Goal: Transaction & Acquisition: Purchase product/service

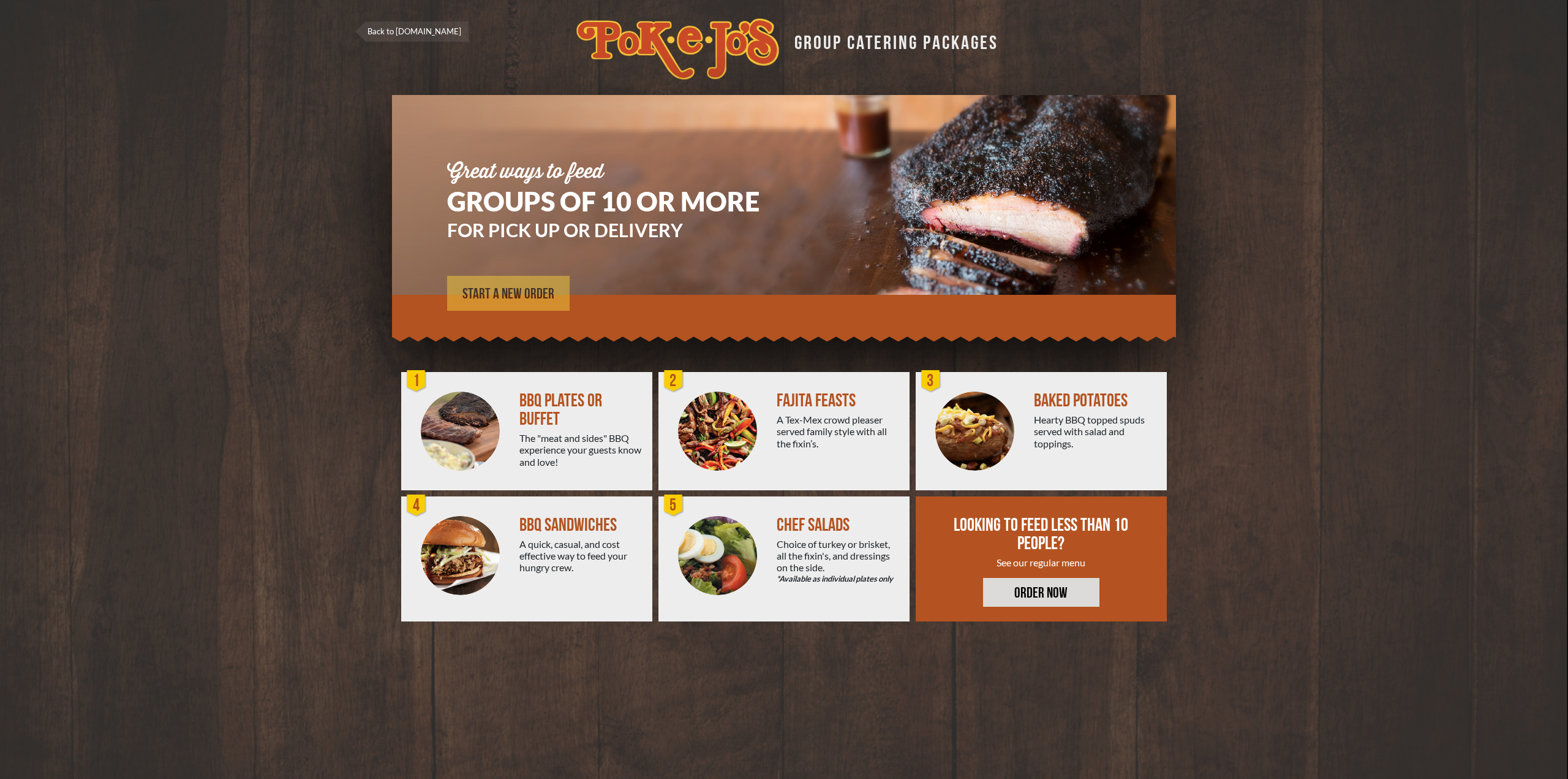
click at [522, 293] on span "START A NEW ORDER" at bounding box center [508, 294] width 92 height 15
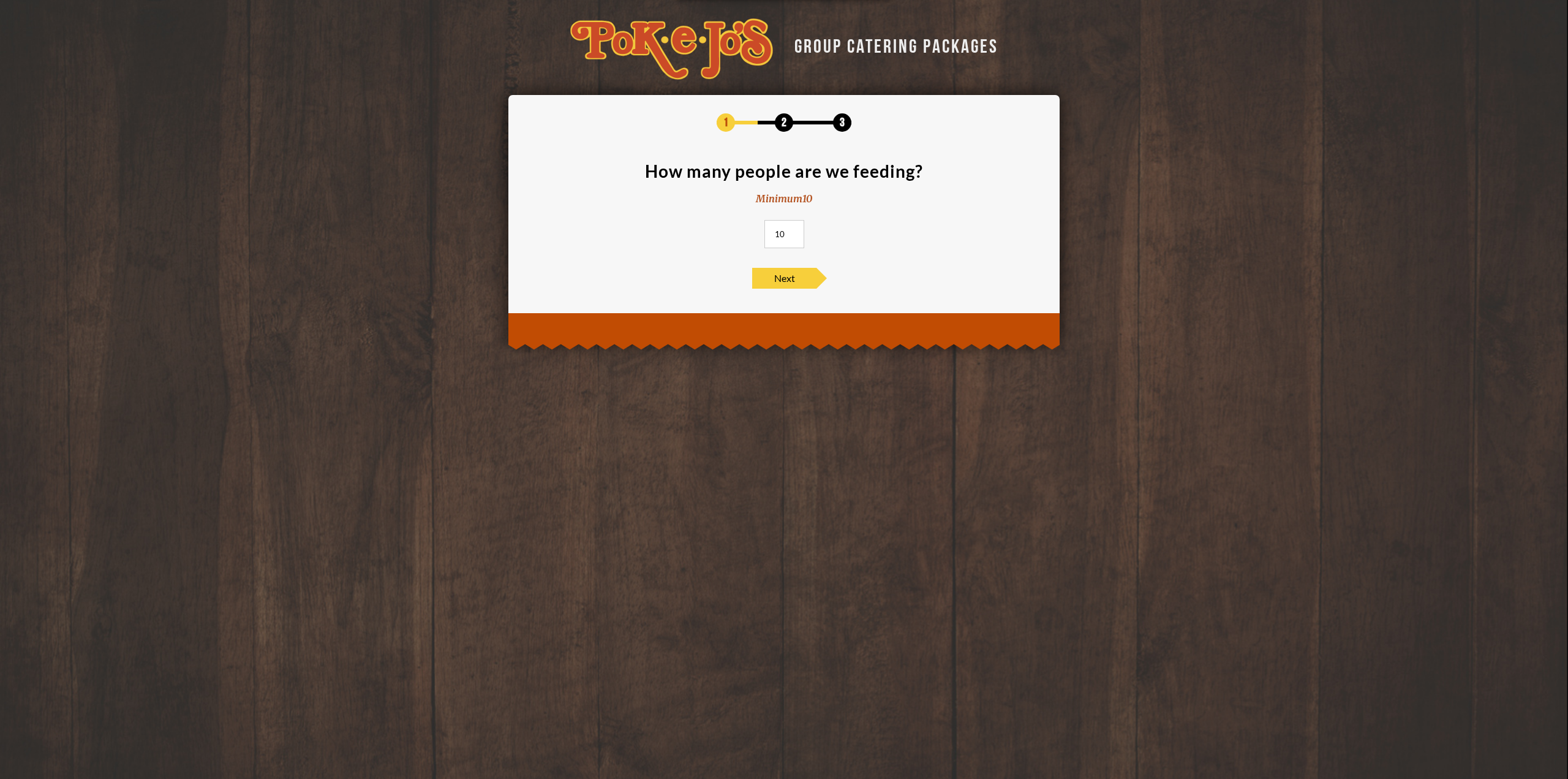
click at [794, 229] on input "11" at bounding box center [784, 234] width 40 height 28
click at [794, 229] on input "12" at bounding box center [784, 234] width 40 height 28
click at [794, 230] on input "13" at bounding box center [784, 234] width 40 height 28
click at [794, 230] on input "14" at bounding box center [784, 234] width 40 height 28
type input "15"
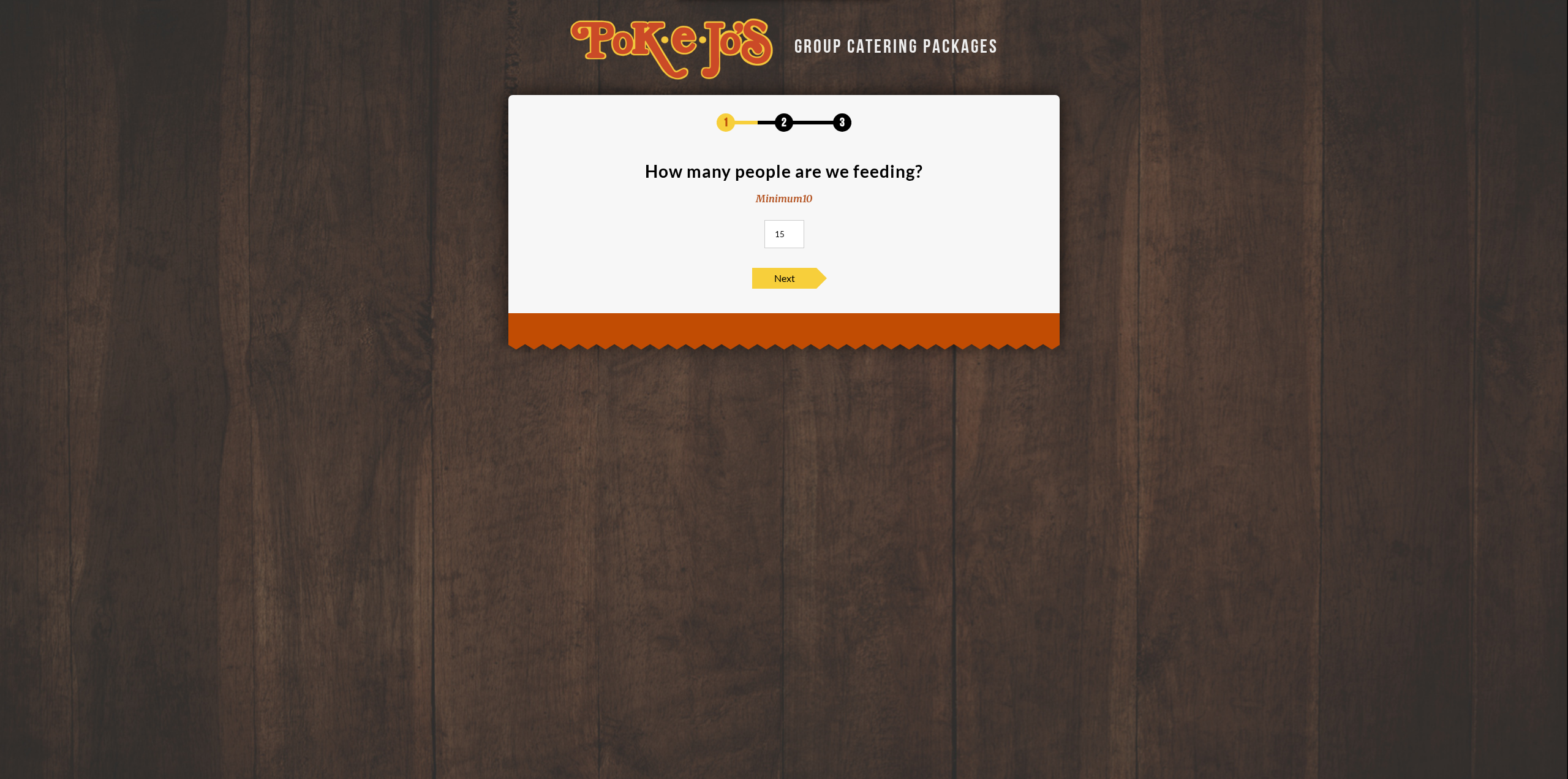
click at [794, 230] on input "15" at bounding box center [784, 234] width 40 height 28
click at [784, 278] on span "Next" at bounding box center [785, 278] width 64 height 21
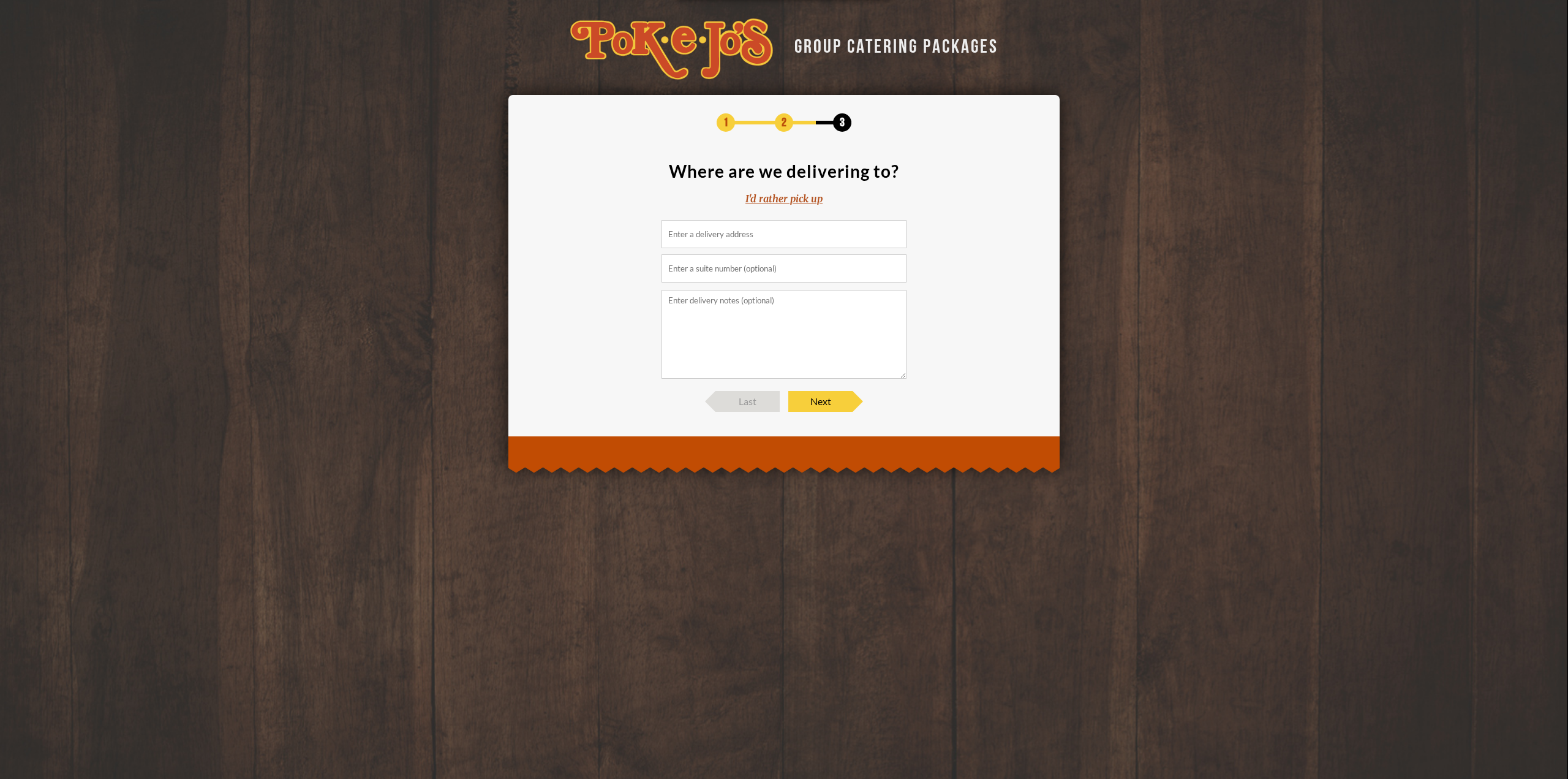
click at [740, 238] on input at bounding box center [783, 234] width 245 height 28
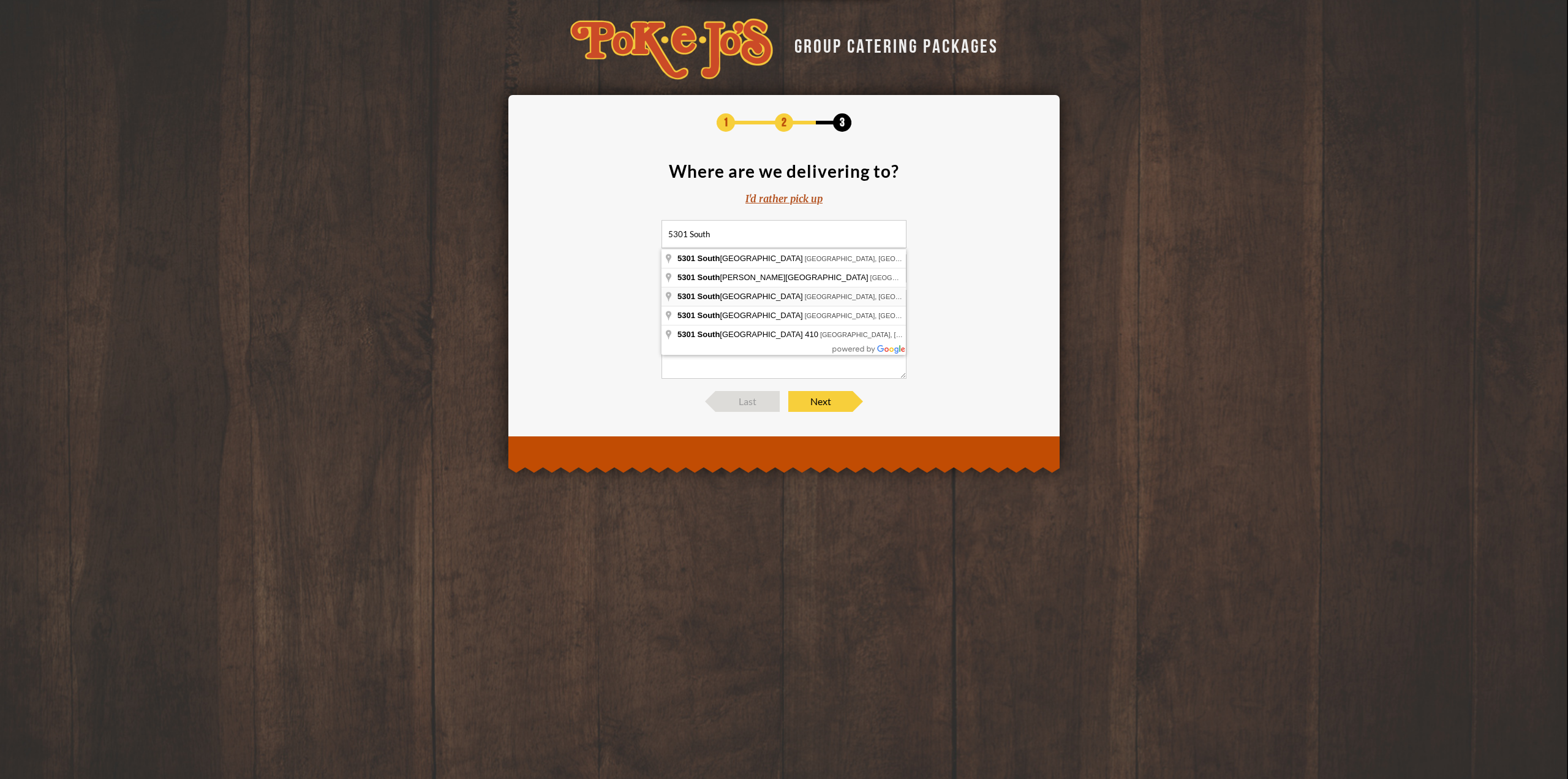
type input "5301 Southwest Parkway, Austin, TX, USA"
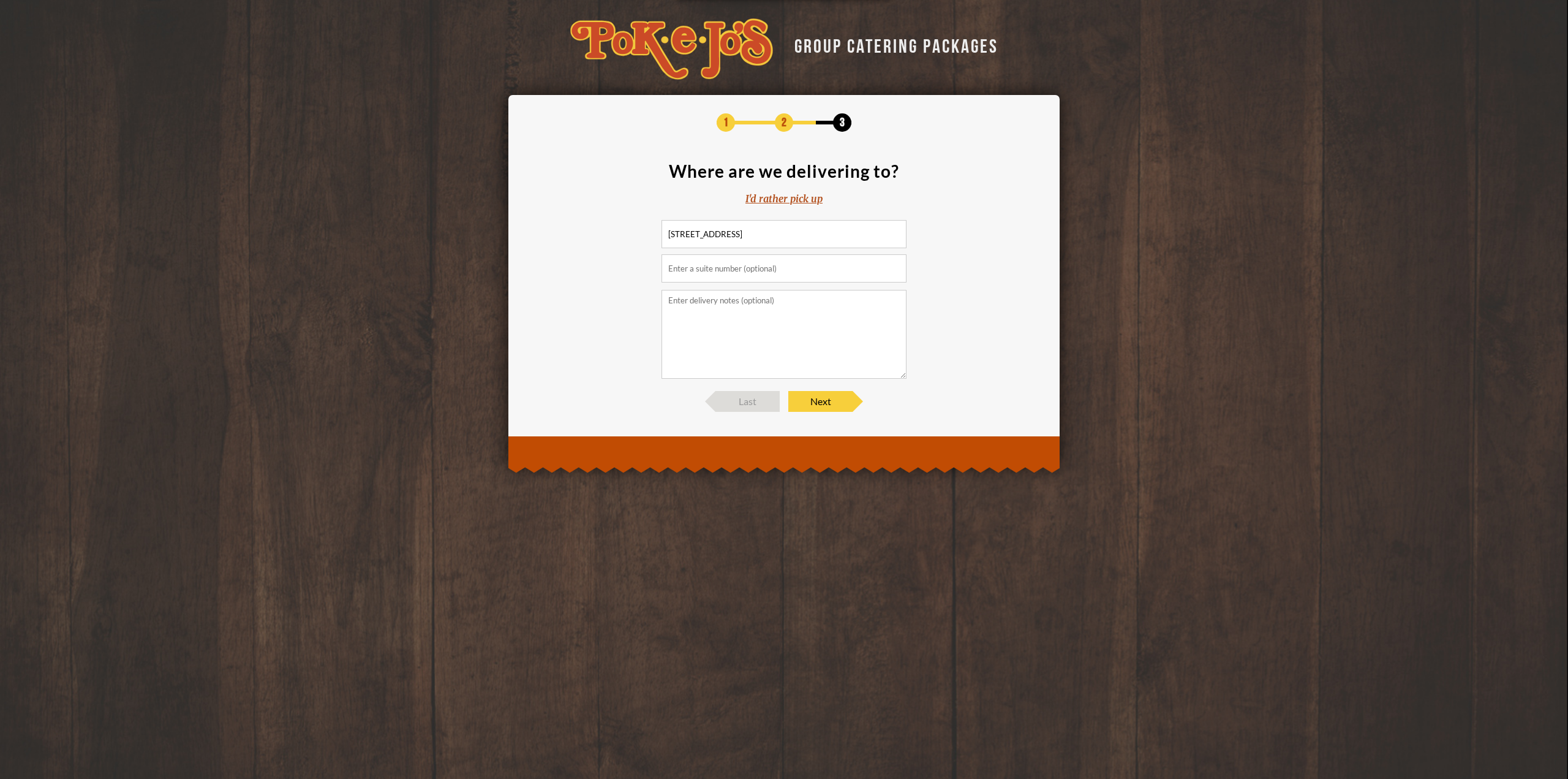
click at [741, 266] on input "text" at bounding box center [783, 268] width 245 height 28
type input "Building 2, suite 200"
click at [781, 307] on textarea at bounding box center [783, 334] width 245 height 89
type textarea "Uplands 2. First blue building on the left"
click at [810, 401] on span "Next" at bounding box center [821, 401] width 64 height 21
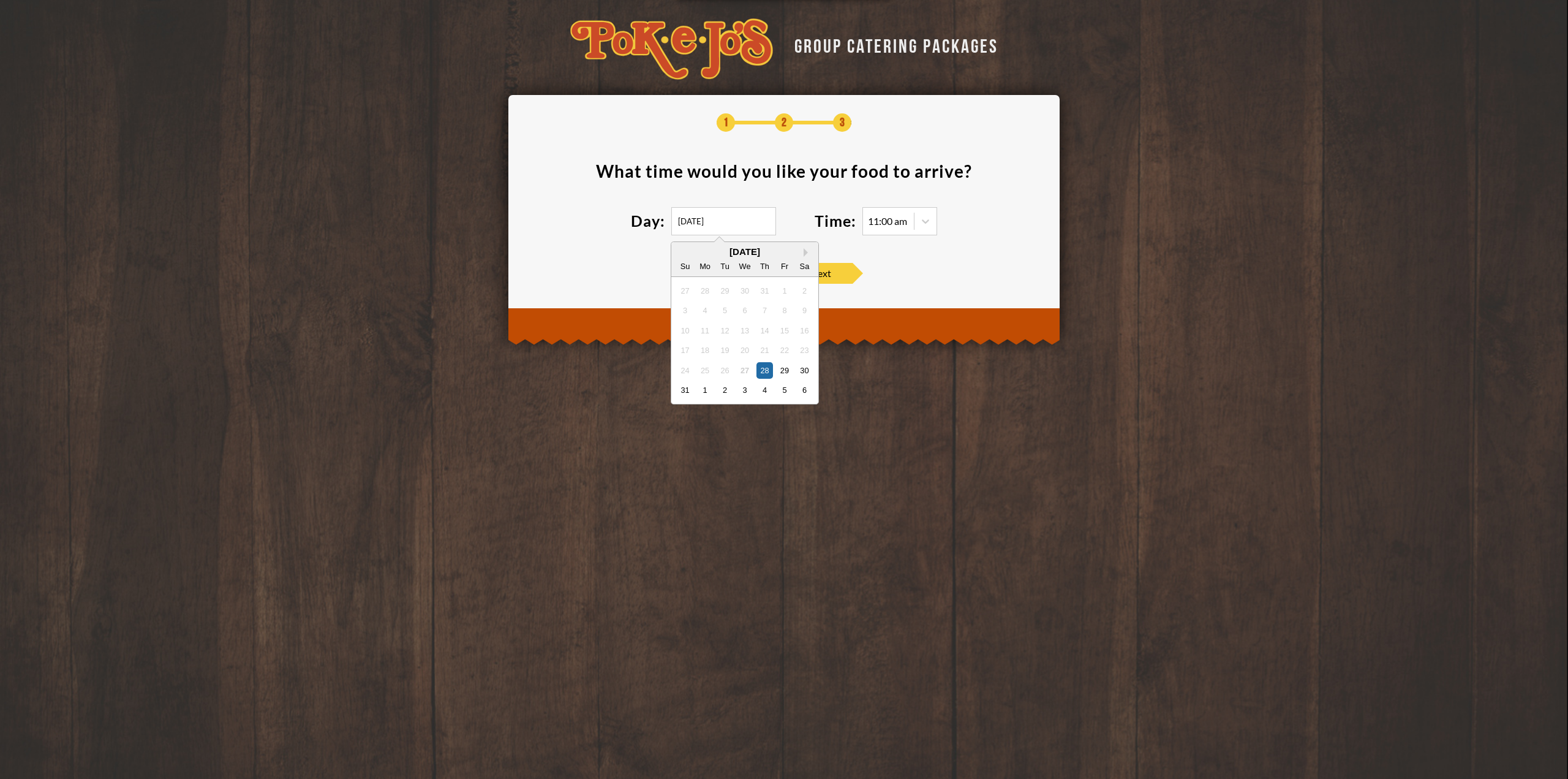
click at [723, 208] on input "[DATE]" at bounding box center [724, 221] width 105 height 28
click at [728, 388] on div "2" at bounding box center [725, 390] width 17 height 17
type input "09/02/2025"
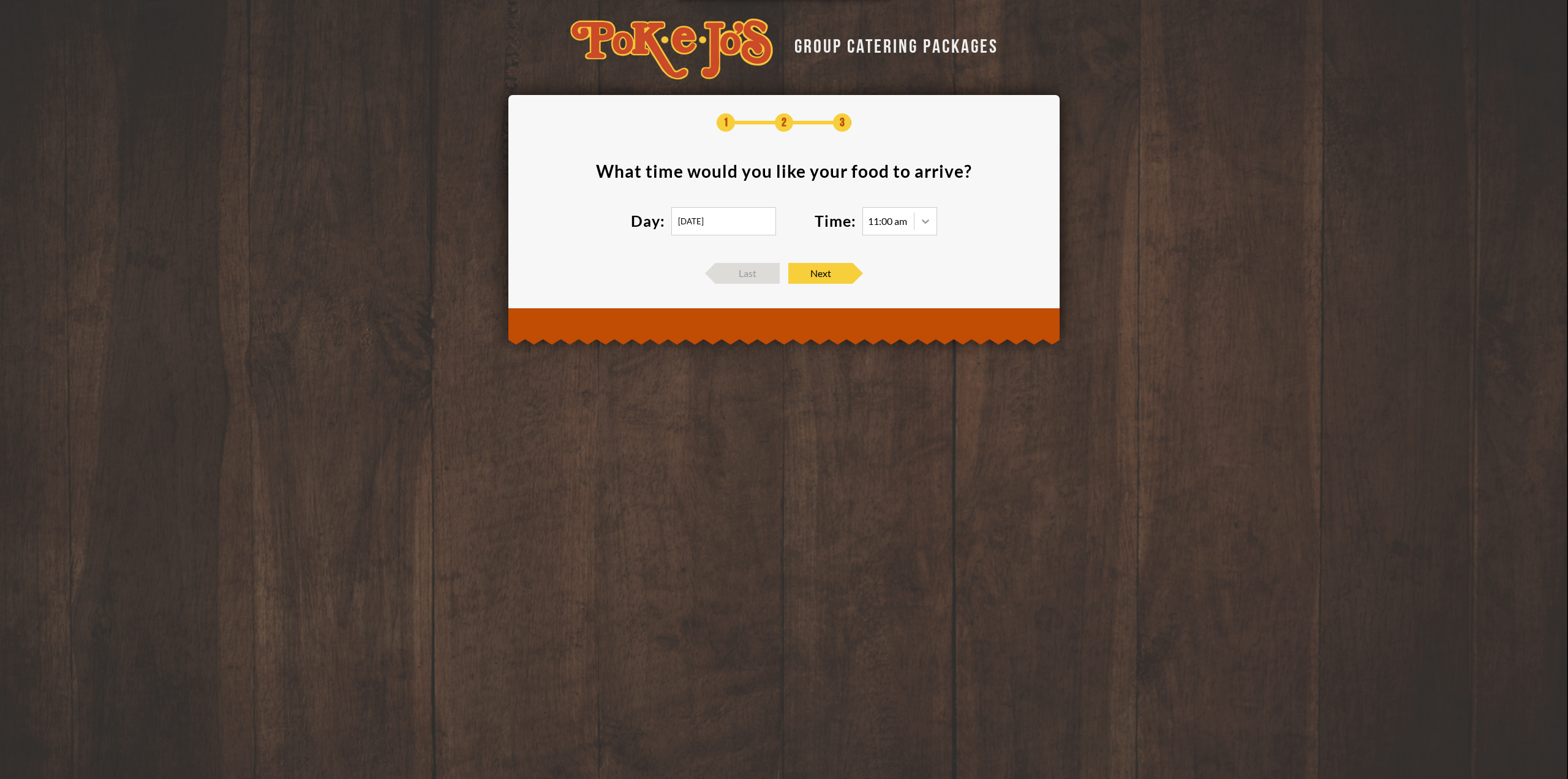
click at [929, 219] on icon at bounding box center [926, 221] width 12 height 12
click at [899, 283] on div "12:00 pm" at bounding box center [900, 281] width 74 height 17
click at [814, 272] on span "Next" at bounding box center [821, 273] width 64 height 21
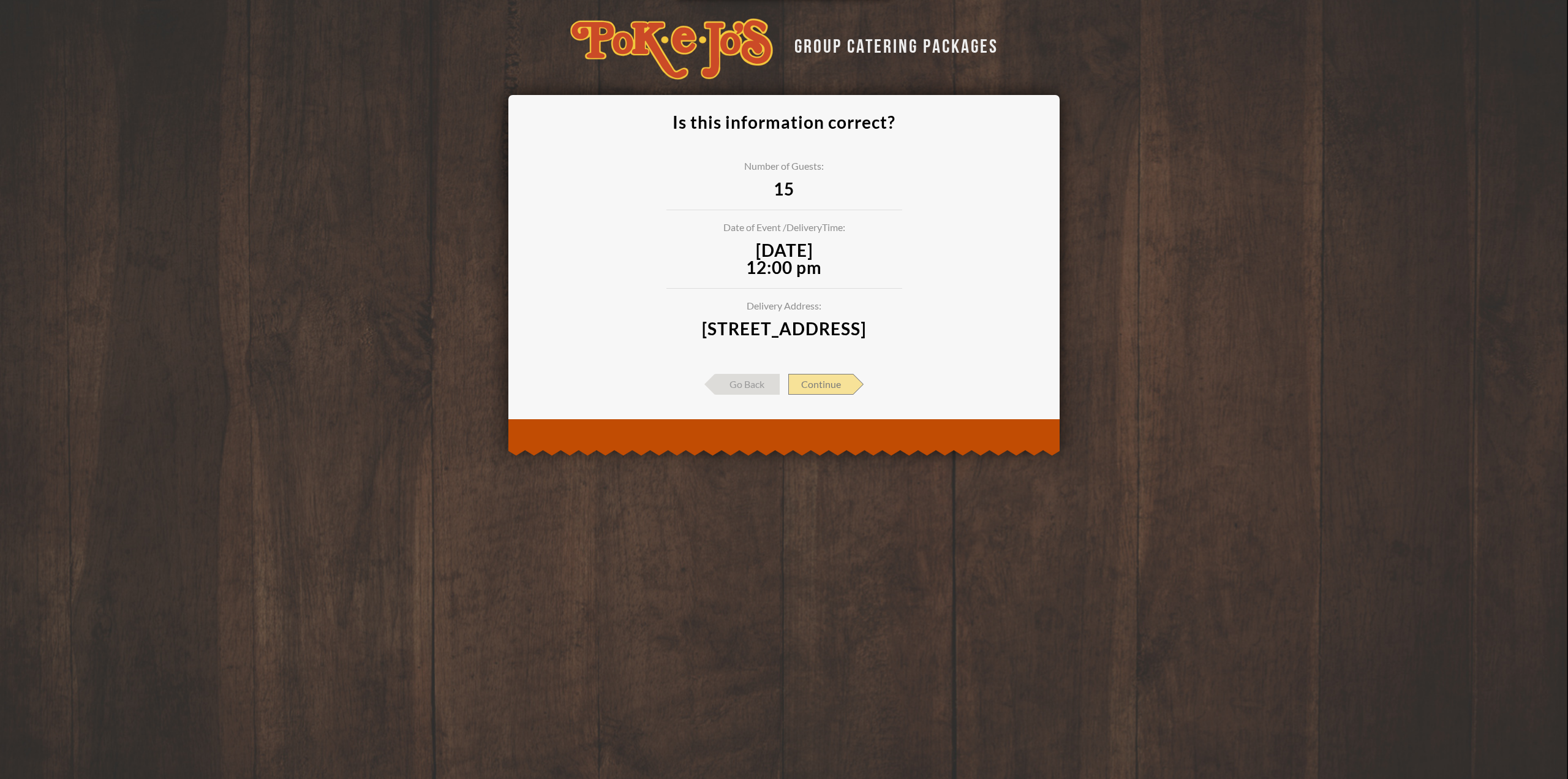
click at [817, 395] on span "Continue" at bounding box center [821, 384] width 65 height 21
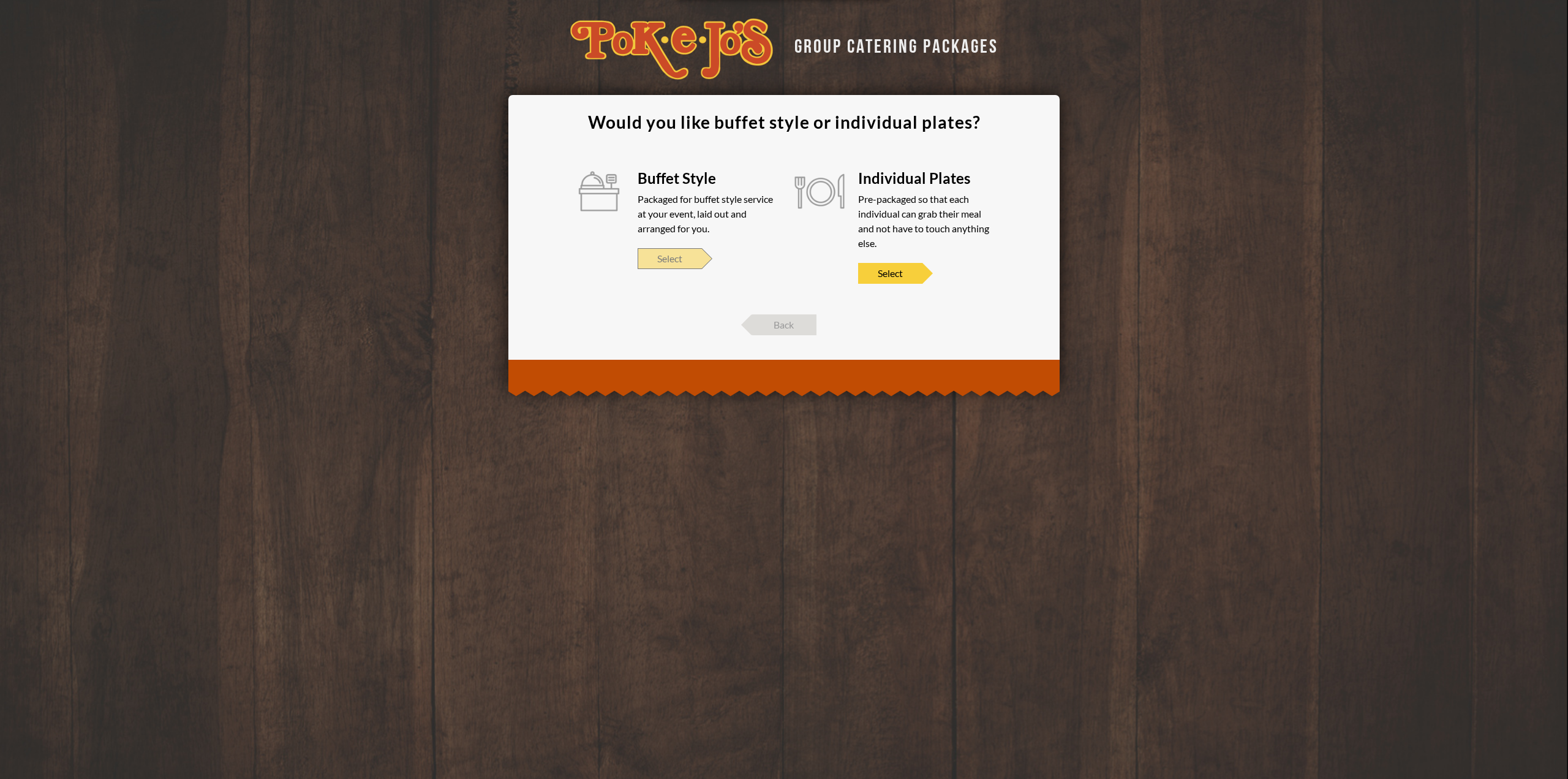
click at [673, 261] on span "Select" at bounding box center [670, 258] width 64 height 21
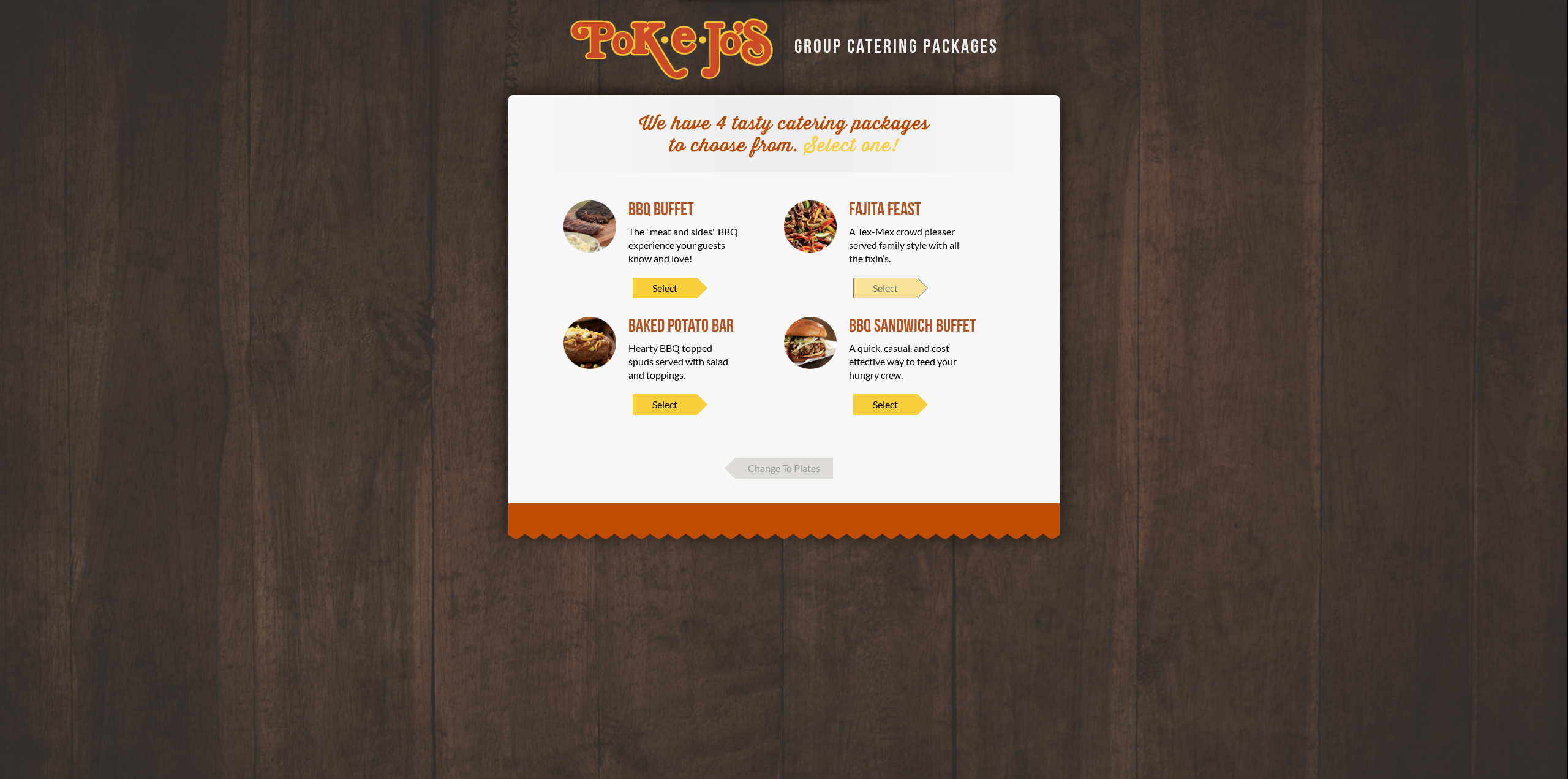
click at [901, 285] on span "Select" at bounding box center [885, 288] width 64 height 21
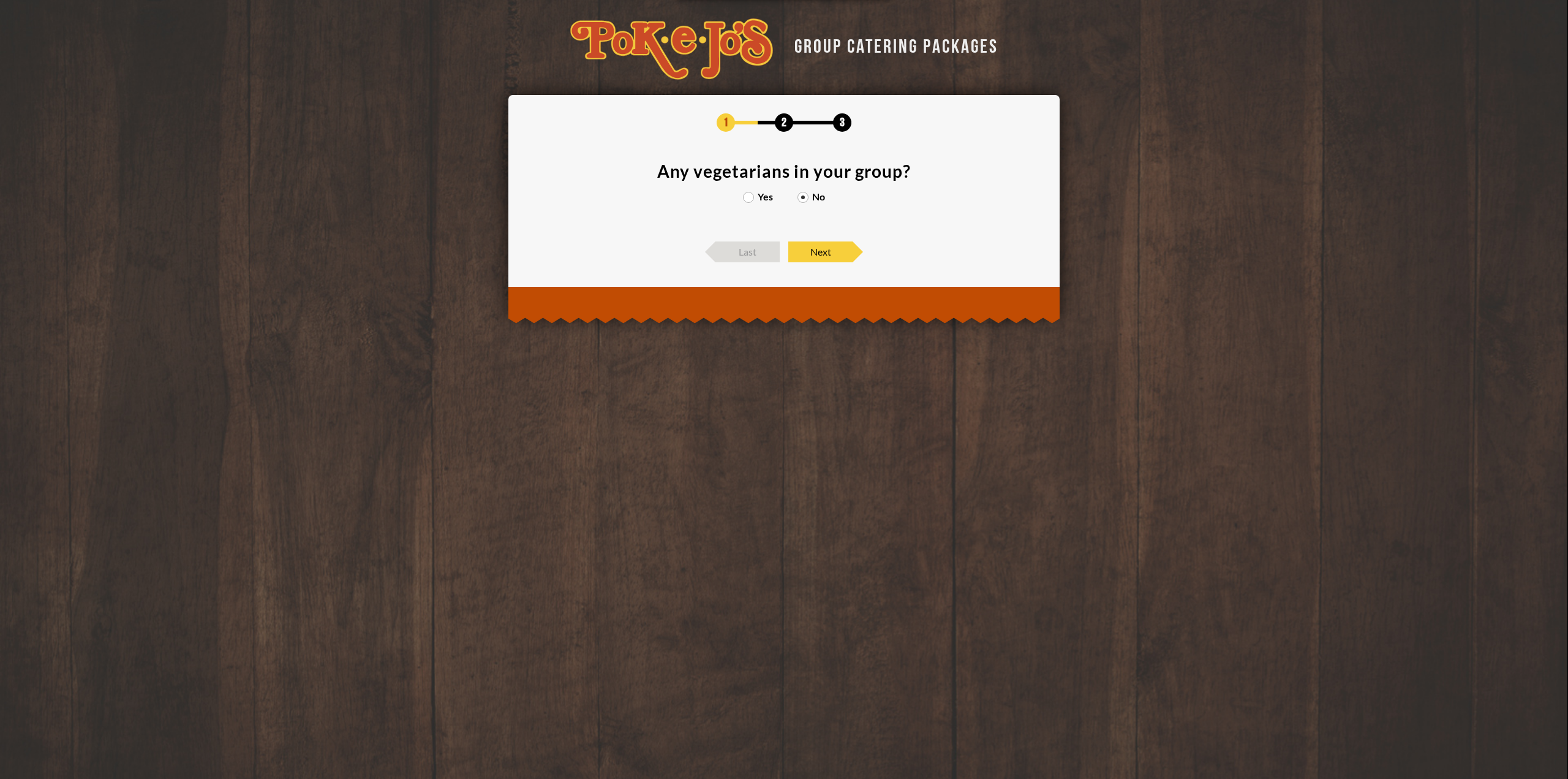
click at [755, 197] on label "Yes" at bounding box center [758, 197] width 30 height 10
click at [0, 0] on input "Yes" at bounding box center [0, 0] width 0 height 0
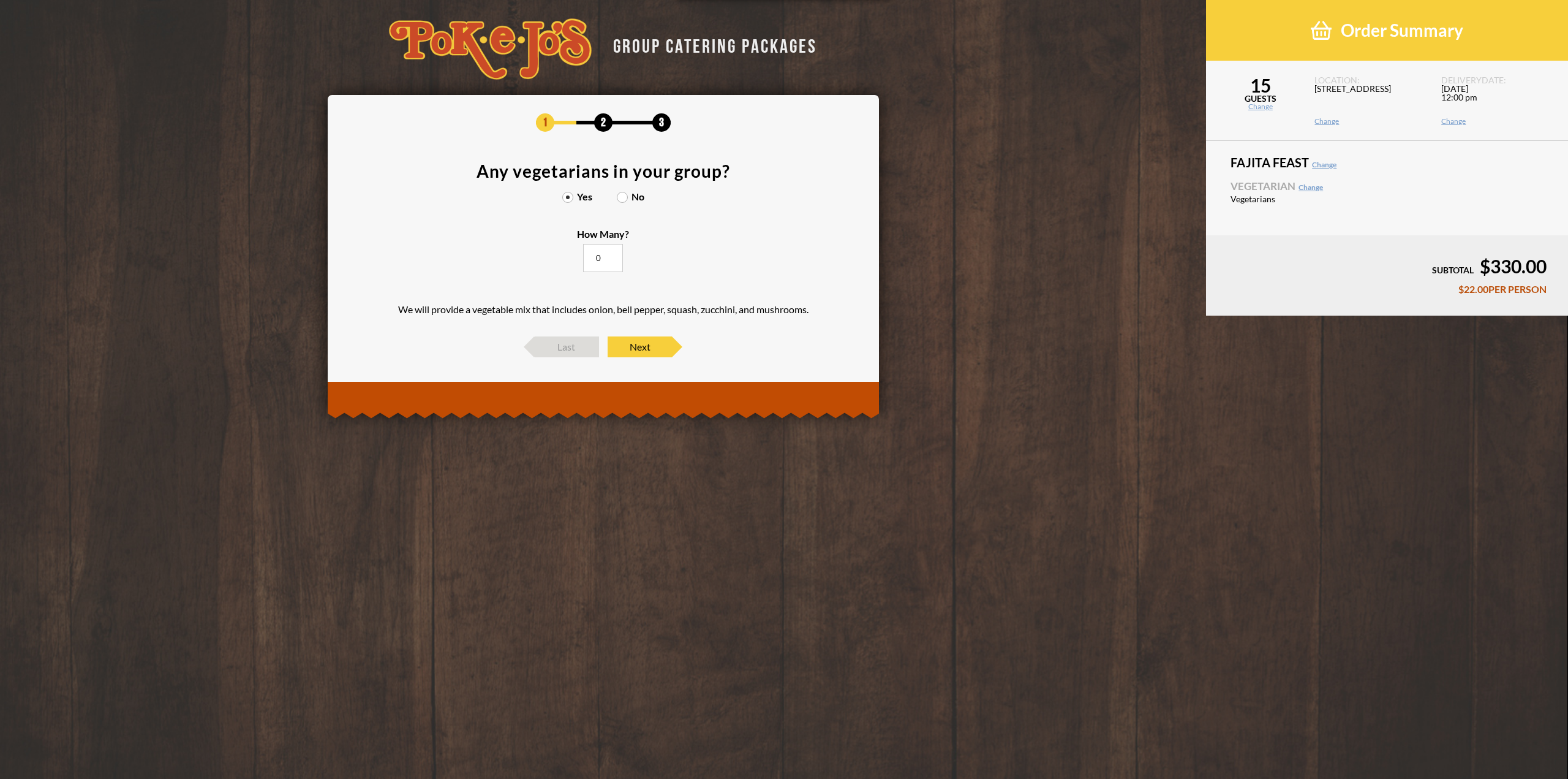
drag, startPoint x: 601, startPoint y: 254, endPoint x: 581, endPoint y: 257, distance: 20.2
click at [581, 257] on label "How Many? 0" at bounding box center [603, 252] width 52 height 44
type input "4"
click at [655, 350] on span "Next" at bounding box center [640, 346] width 64 height 21
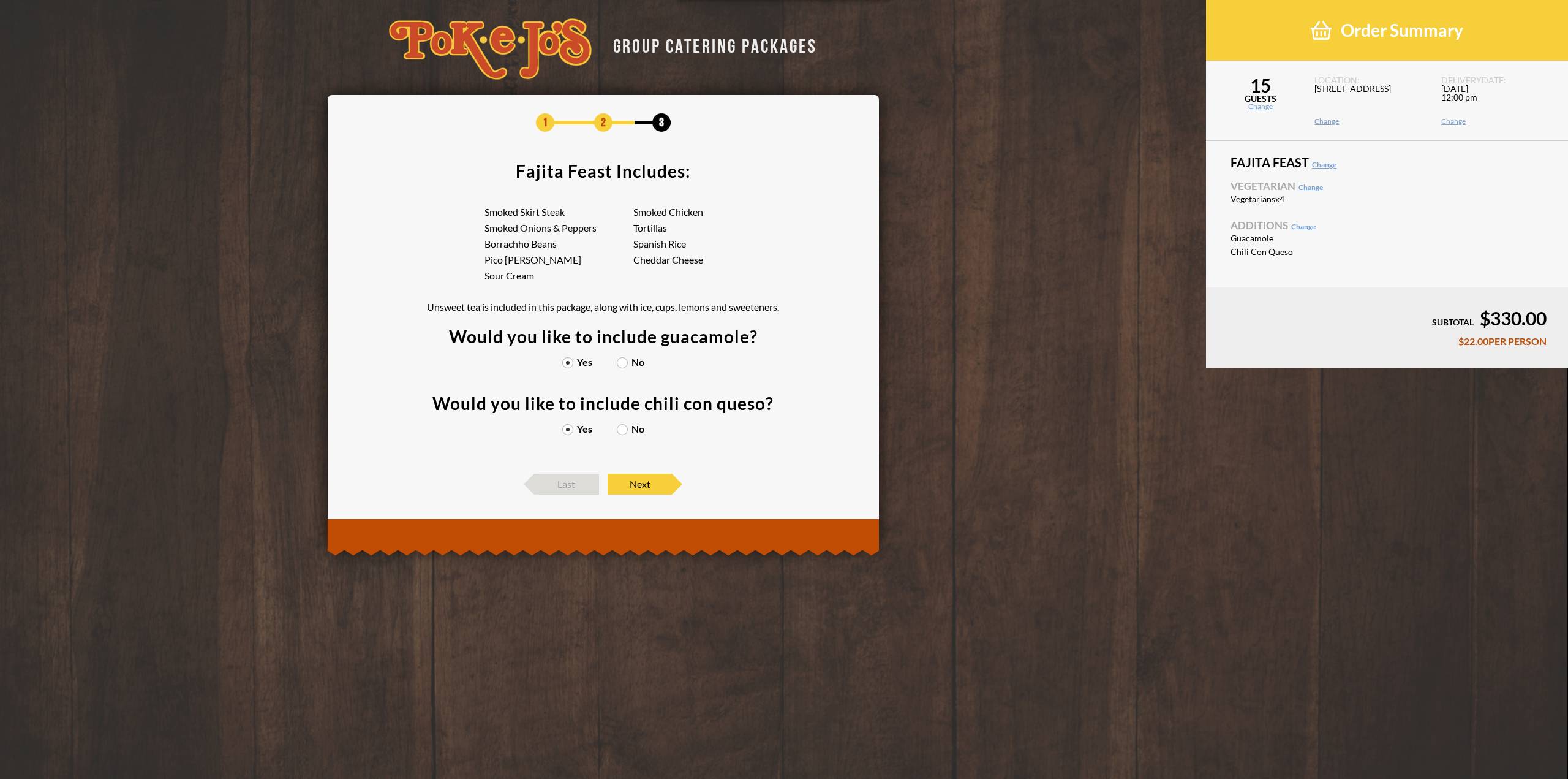
click at [624, 364] on label "No" at bounding box center [630, 362] width 27 height 10
click at [0, 0] on input "No" at bounding box center [0, 0] width 0 height 0
click at [625, 429] on label "No" at bounding box center [630, 429] width 27 height 10
click at [0, 0] on input "No" at bounding box center [0, 0] width 0 height 0
click at [649, 486] on span "Next" at bounding box center [640, 484] width 64 height 21
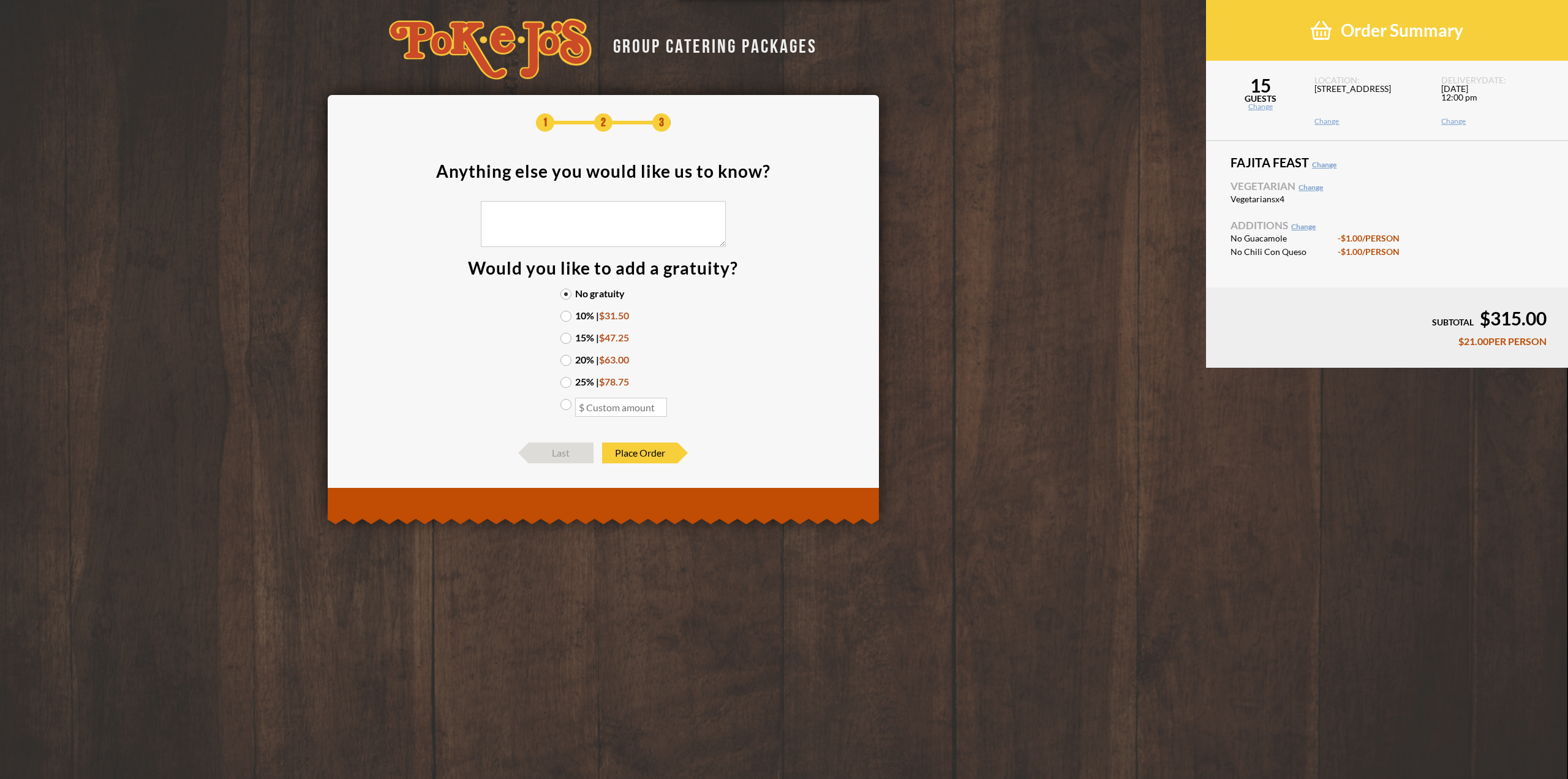
click at [565, 343] on label "15% | $47.25" at bounding box center [604, 337] width 86 height 10
click at [0, 0] on input "15% | $47.25" at bounding box center [0, 0] width 0 height 0
click at [647, 450] on span "Place Order" at bounding box center [640, 452] width 75 height 21
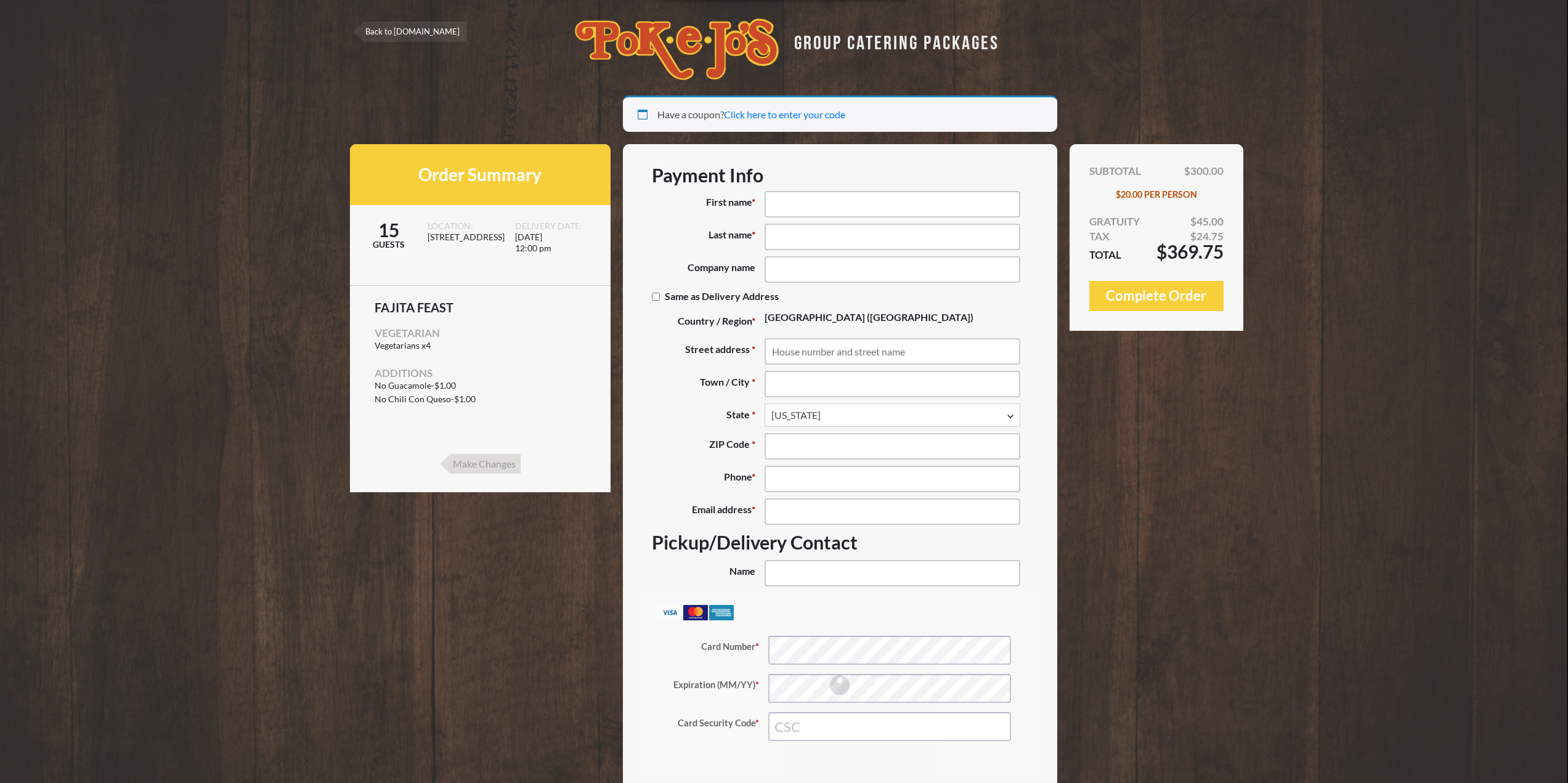
select select "TX"
click at [885, 210] on input "First name *" at bounding box center [892, 204] width 256 height 26
click at [885, 208] on input "First name *" at bounding box center [892, 204] width 256 height 26
click at [883, 204] on input "First name *" at bounding box center [892, 204] width 256 height 26
type input "Haley"
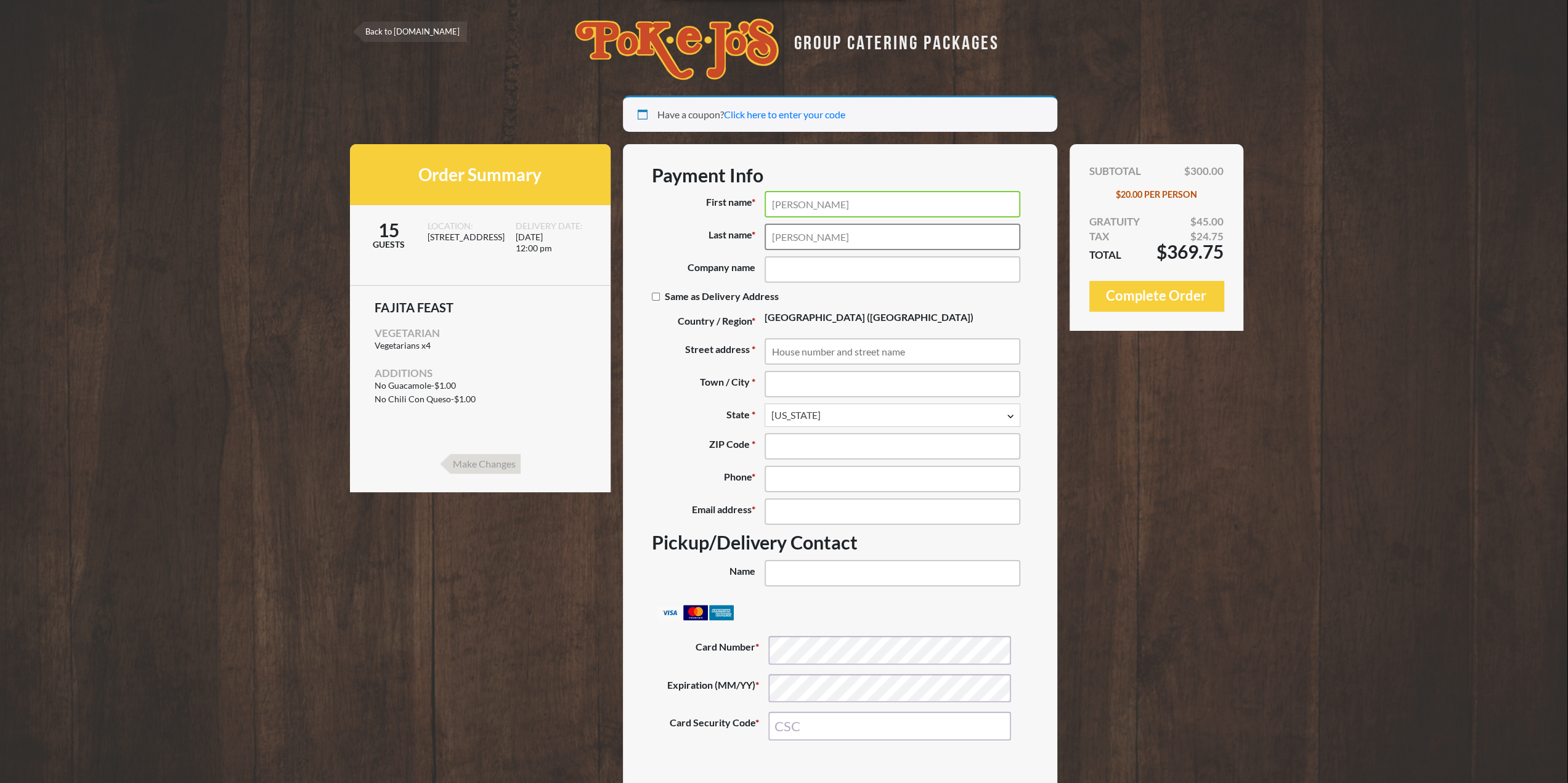
type input "Ruiz"
type input "Tricentis"
click at [690, 296] on label "Same as Delivery Address (optional)" at bounding box center [720, 296] width 136 height 24
click at [660, 296] on input "Same as Delivery Address (optional)" at bounding box center [656, 297] width 8 height 8
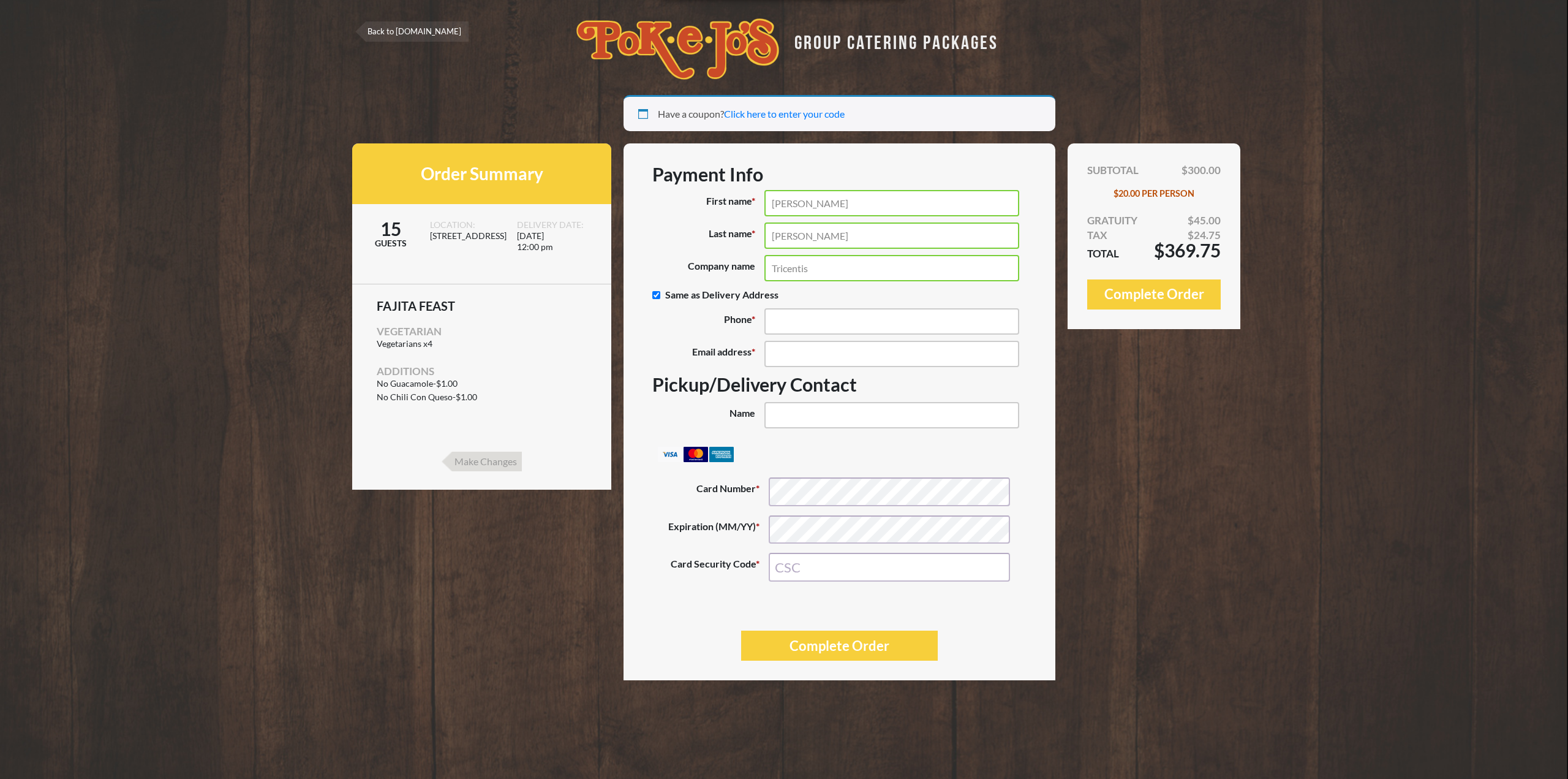
click at [686, 295] on label "Same as Delivery Address (optional)" at bounding box center [720, 295] width 135 height 24
click at [661, 295] on input "Same as Delivery Address (optional)" at bounding box center [657, 295] width 8 height 8
checkbox input "false"
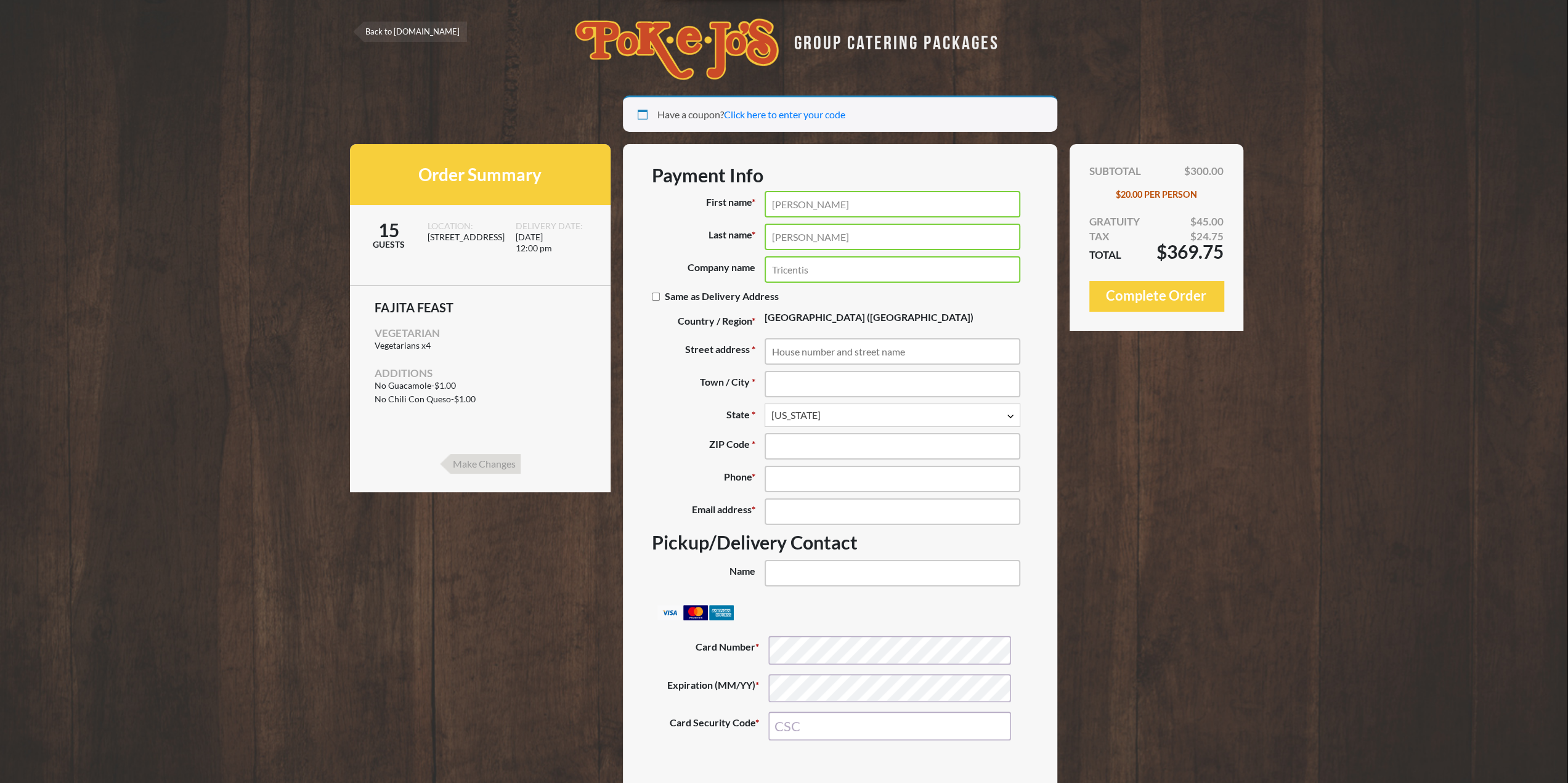
click at [681, 295] on label "Same as Delivery Address (optional)" at bounding box center [720, 296] width 136 height 24
click at [660, 295] on input "Same as Delivery Address (optional)" at bounding box center [656, 297] width 8 height 8
checkbox input "true"
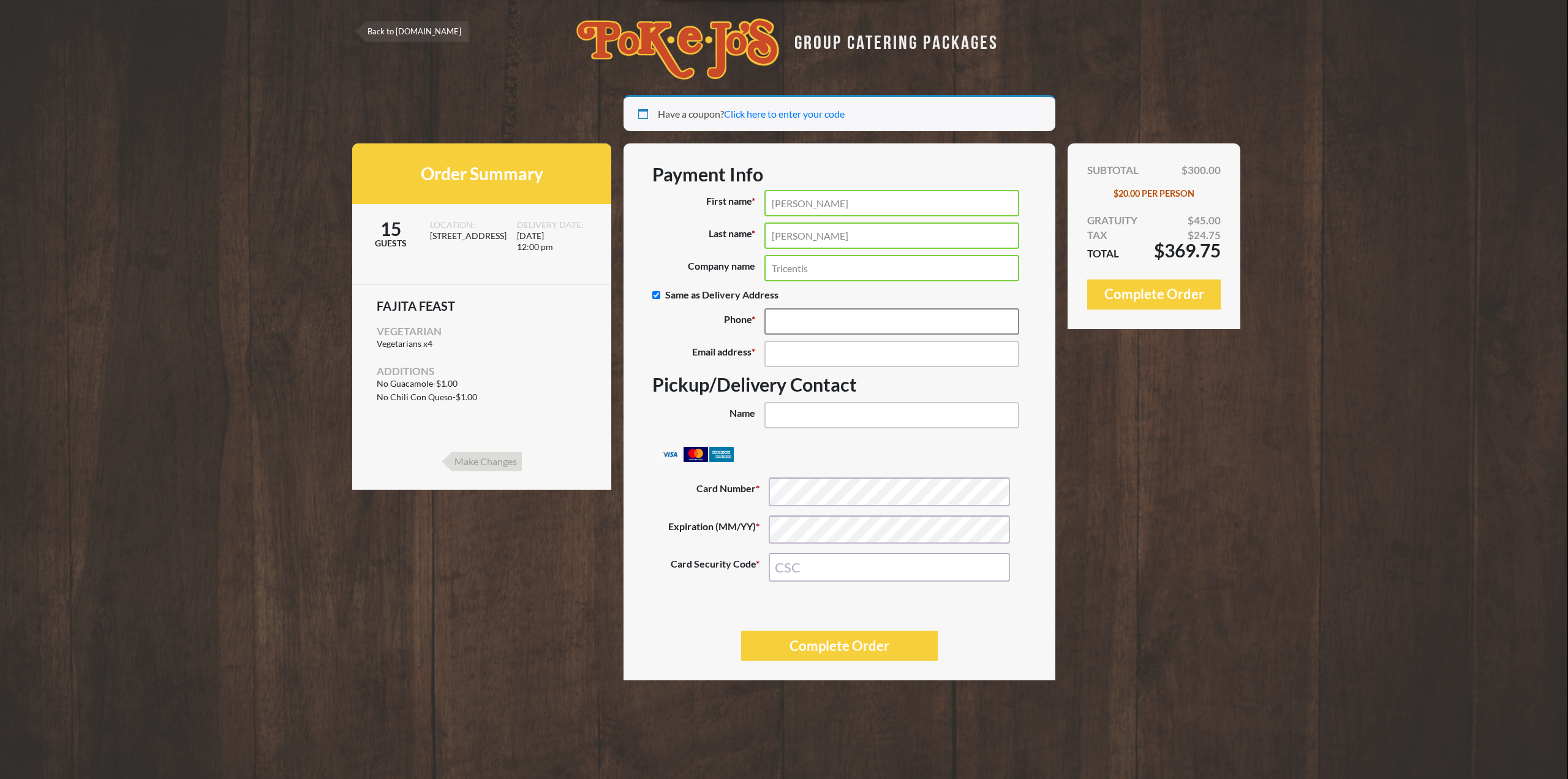
click at [845, 320] on input "Phone *" at bounding box center [891, 321] width 254 height 26
type input "(703) 888-6328"
type input "w"
type input "s.bellet@tricentis.com"
type input "Skyler Bellet"
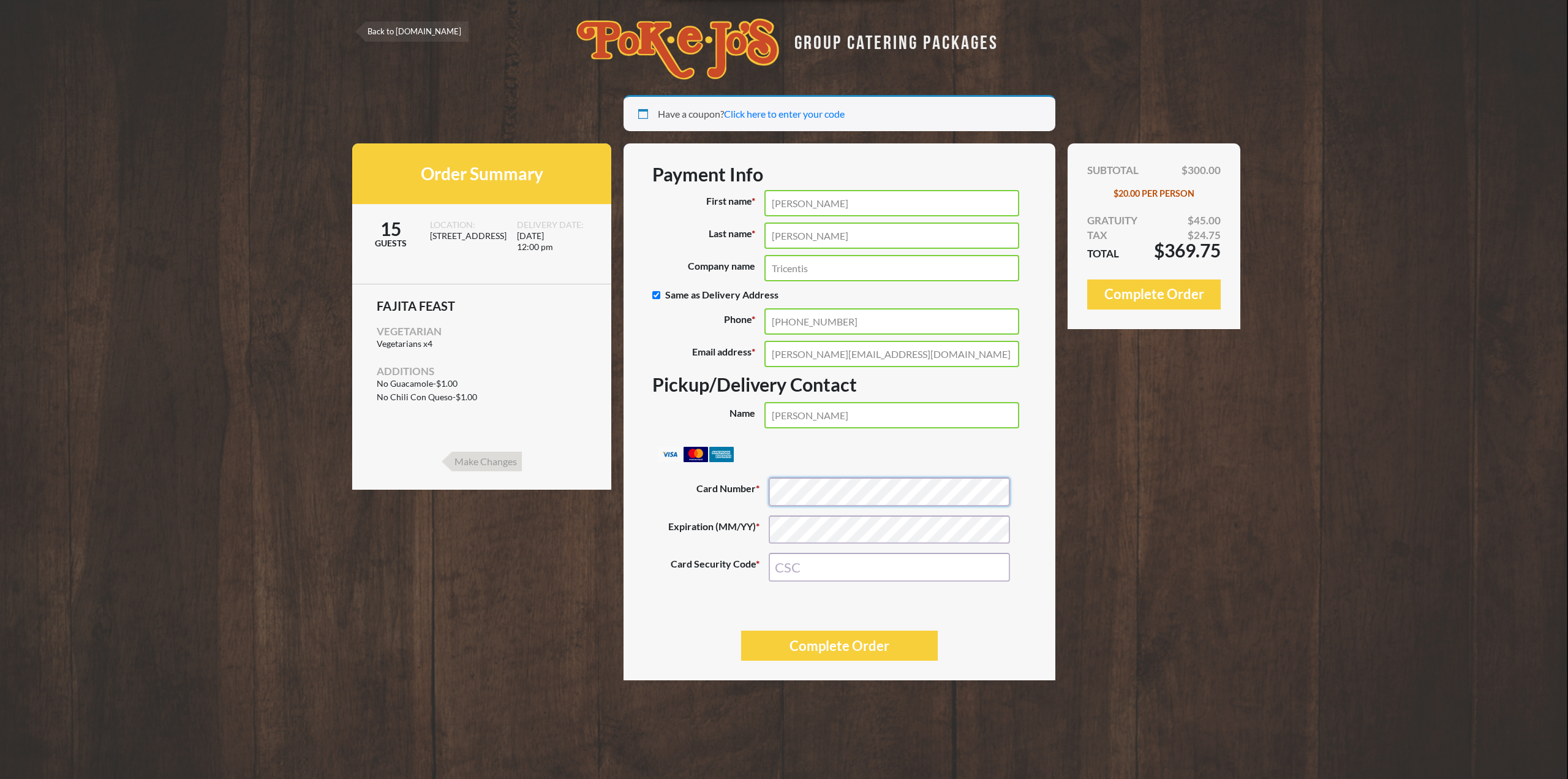
click at [0, 778] on com-1password-button at bounding box center [0, 779] width 0 height 0
type input "449"
click at [807, 206] on input "Haley" at bounding box center [891, 203] width 254 height 26
drag, startPoint x: 849, startPoint y: 205, endPoint x: 746, endPoint y: 204, distance: 103.0
click at [746, 204] on p "First name * Haley" at bounding box center [840, 203] width 374 height 26
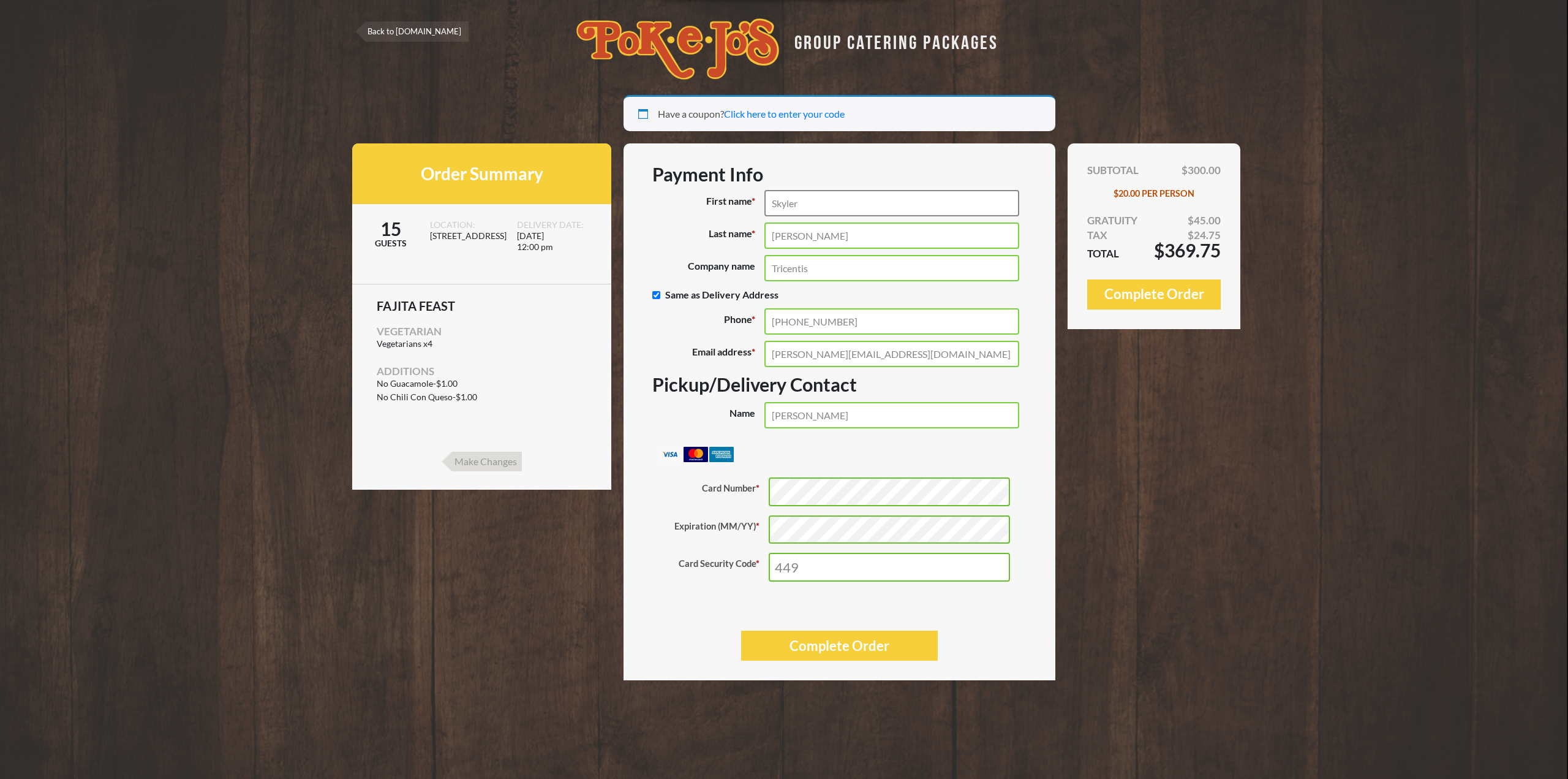
type input "Skyler"
type input "Bellet"
click at [873, 415] on input "Skyler Bellet" at bounding box center [891, 415] width 254 height 26
drag, startPoint x: 908, startPoint y: 418, endPoint x: 754, endPoint y: 419, distance: 154.0
click at [754, 419] on p "Name (optional) Skyler Bellet" at bounding box center [840, 415] width 374 height 26
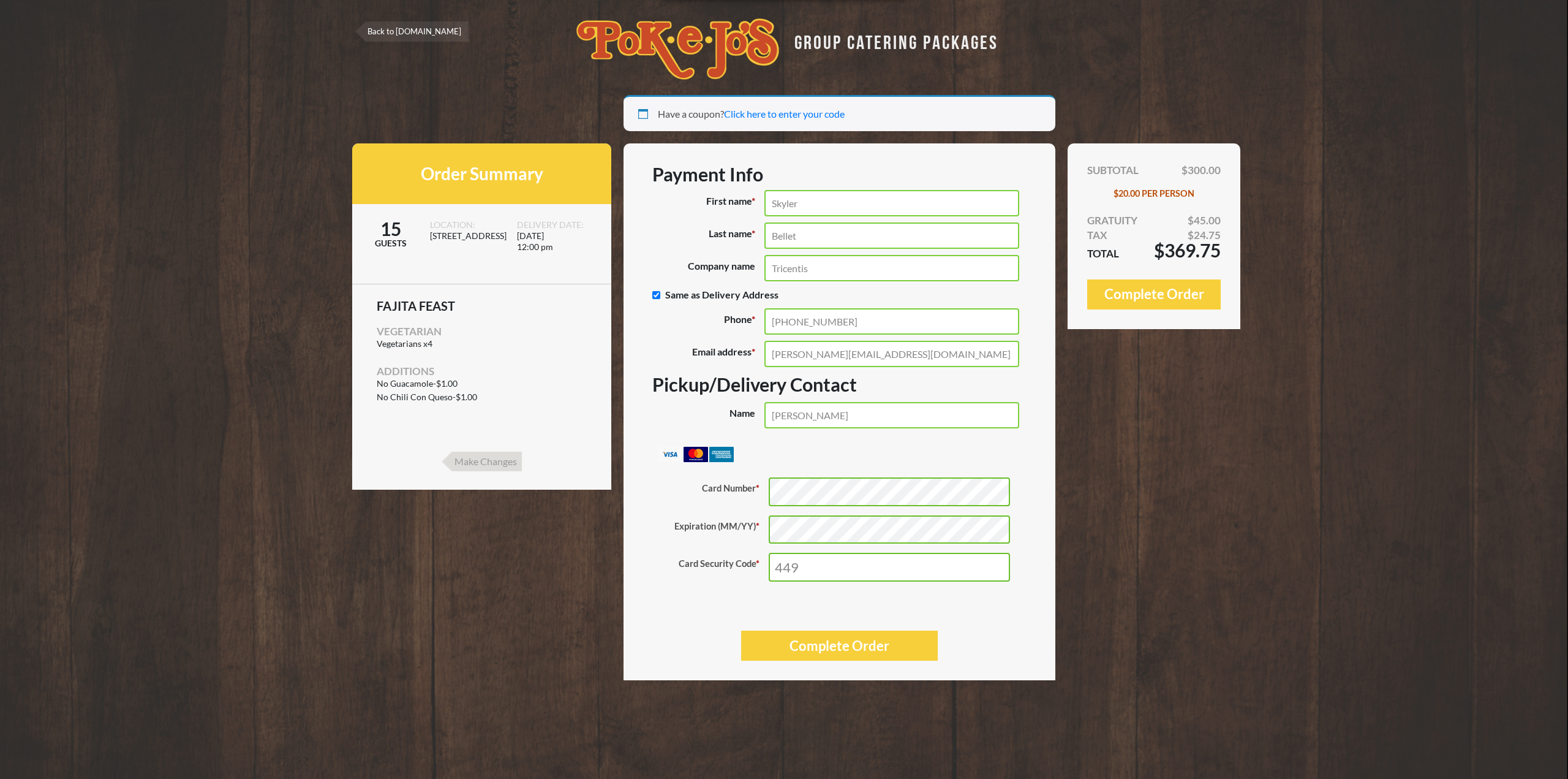
click at [837, 417] on input "Skyler Bellet" at bounding box center [891, 415] width 254 height 26
drag, startPoint x: 837, startPoint y: 414, endPoint x: 755, endPoint y: 402, distance: 82.9
click at [755, 402] on p "Name (optional) Skyler Bellet" at bounding box center [840, 415] width 374 height 26
drag, startPoint x: 862, startPoint y: 414, endPoint x: 645, endPoint y: 421, distance: 217.1
click at [655, 428] on p "Name (optional) Haley Ruiz" at bounding box center [840, 415] width 374 height 26
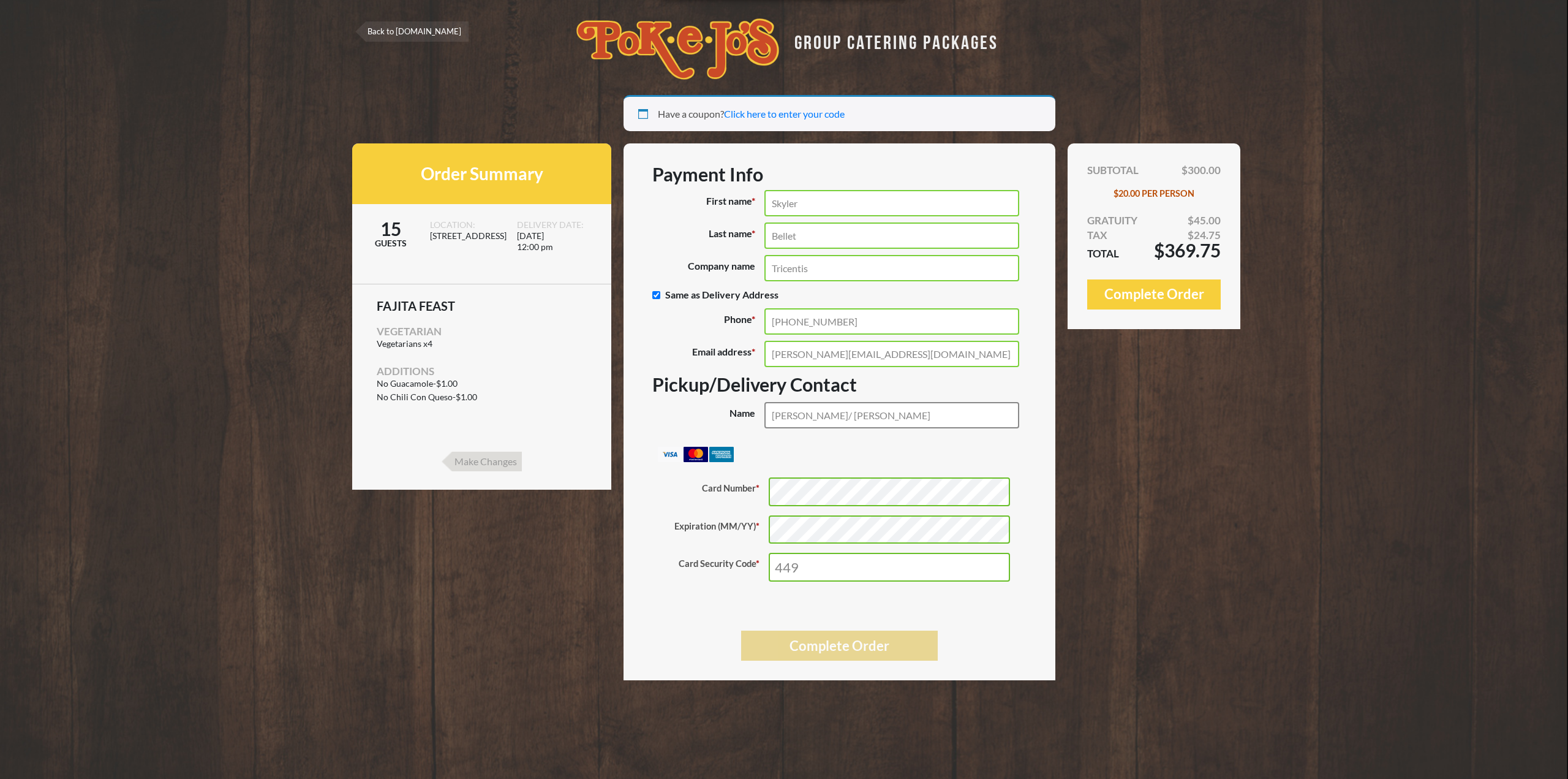
type input "Skyler Bellet/ Haley Ruiz"
click at [873, 638] on button "Complete Order" at bounding box center [839, 645] width 197 height 30
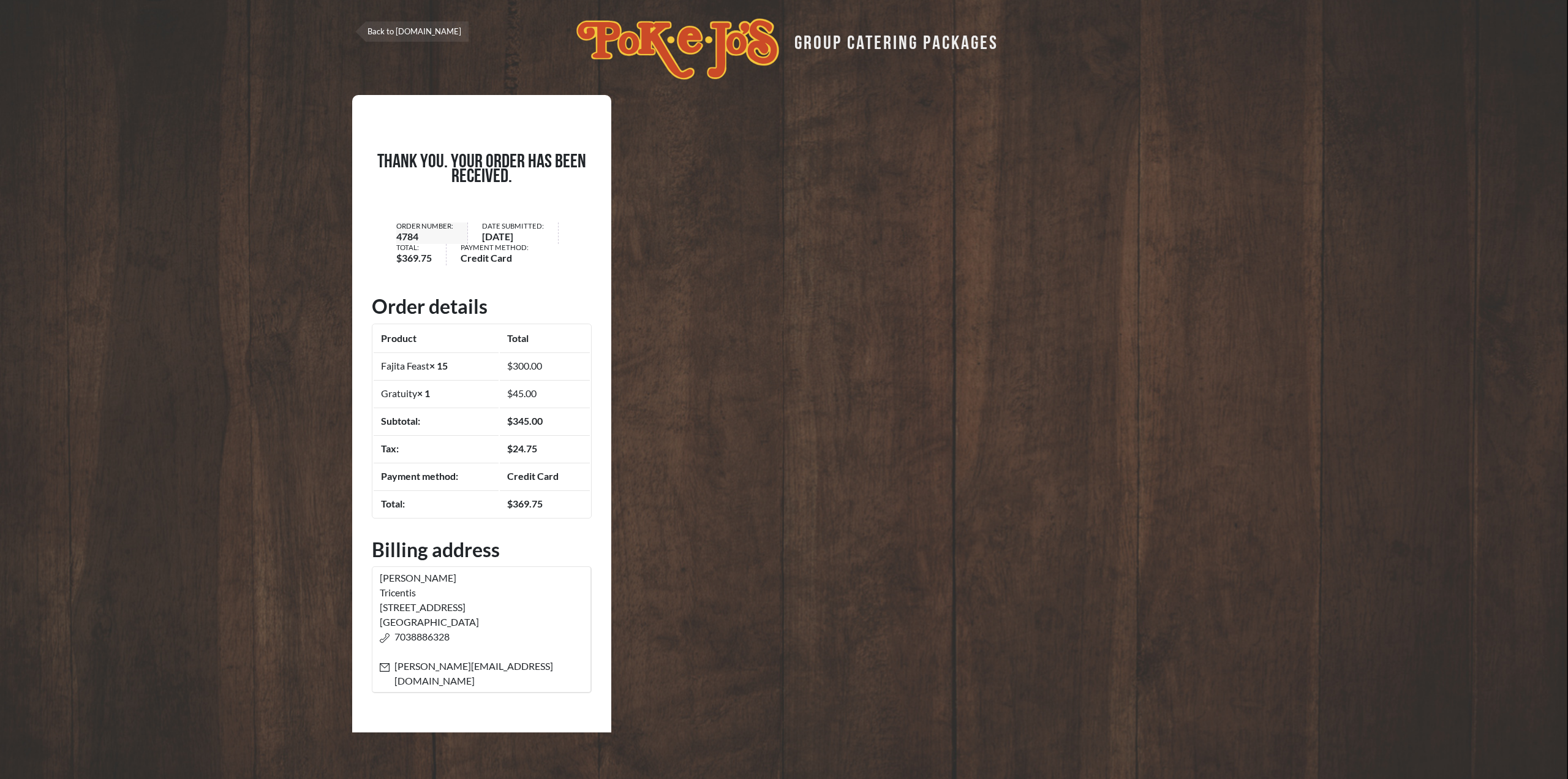
click at [663, 48] on img at bounding box center [678, 48] width 203 height 61
click at [609, 41] on img at bounding box center [678, 48] width 203 height 61
click at [444, 25] on link "Back to [DOMAIN_NAME]" at bounding box center [412, 32] width 113 height 20
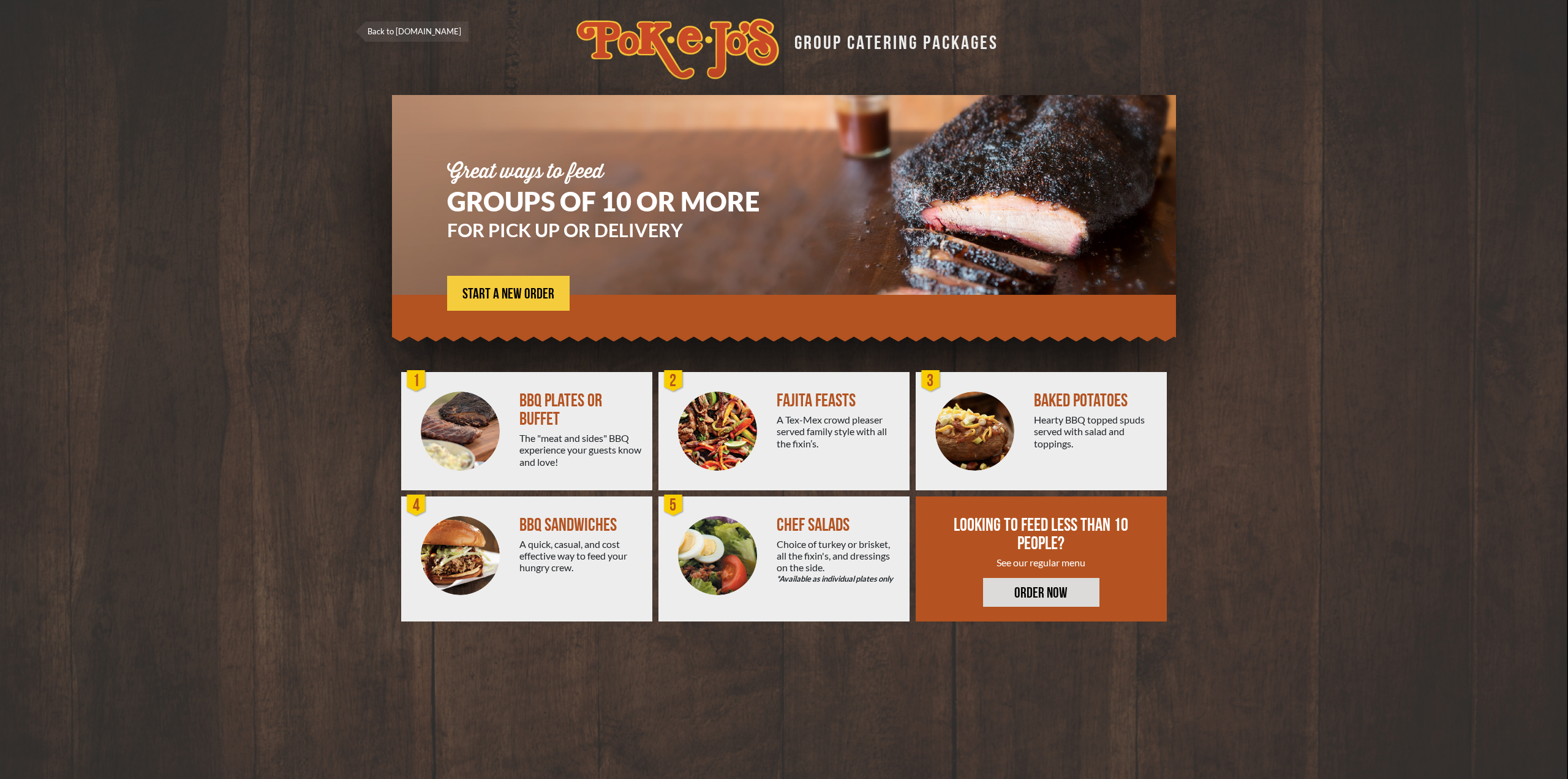
click at [812, 450] on div "FAJITA FEASTS A Tex-Mex crowd pleaser served family style with all the fixin’s." at bounding box center [843, 431] width 133 height 118
click at [539, 293] on span "START A NEW ORDER" at bounding box center [508, 294] width 92 height 15
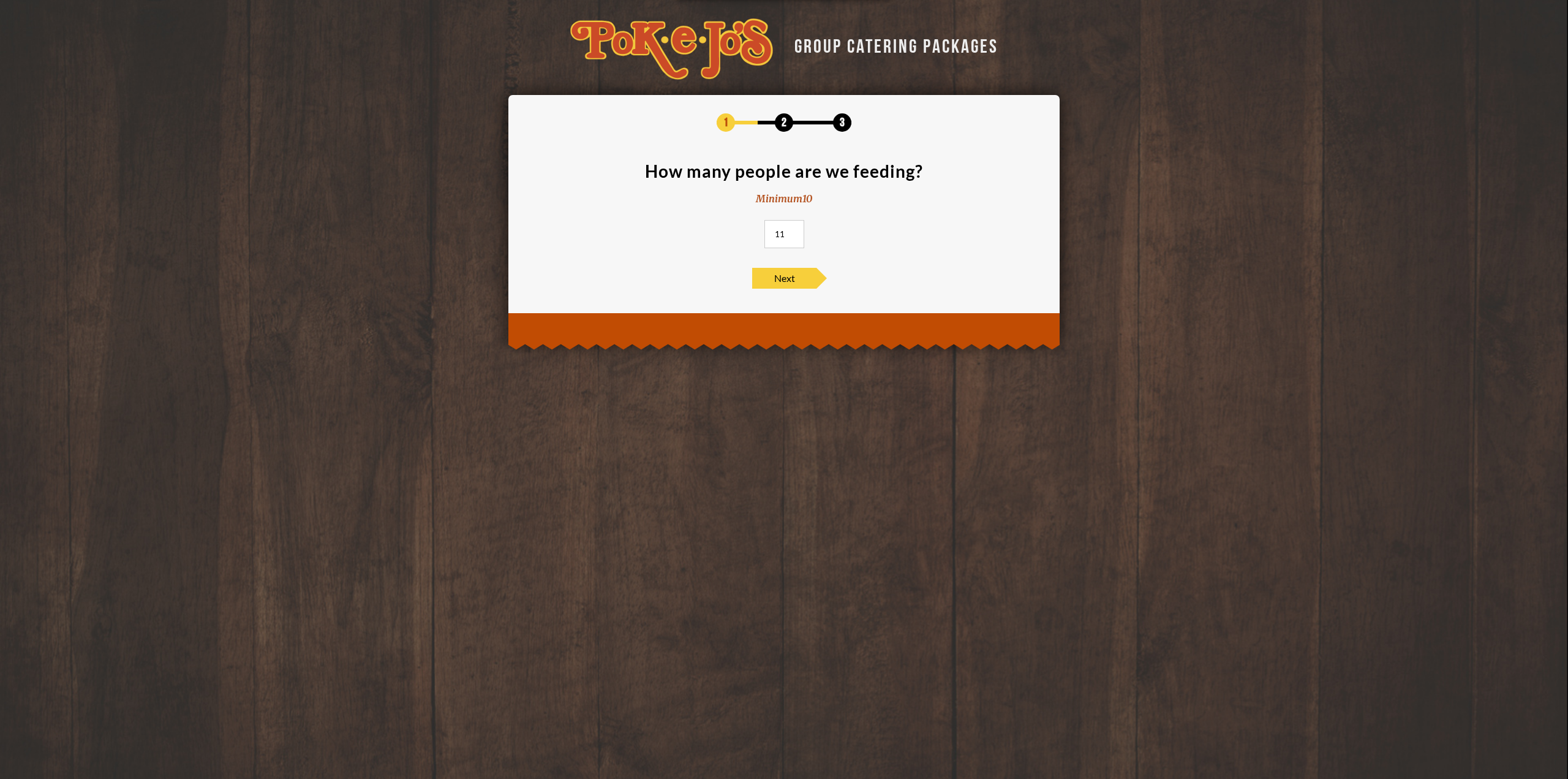
click at [793, 230] on input "11" at bounding box center [784, 234] width 40 height 28
click at [793, 230] on input "12" at bounding box center [784, 234] width 40 height 28
click at [793, 230] on input "13" at bounding box center [784, 234] width 40 height 28
click at [793, 230] on input "14" at bounding box center [784, 234] width 40 height 28
type input "15"
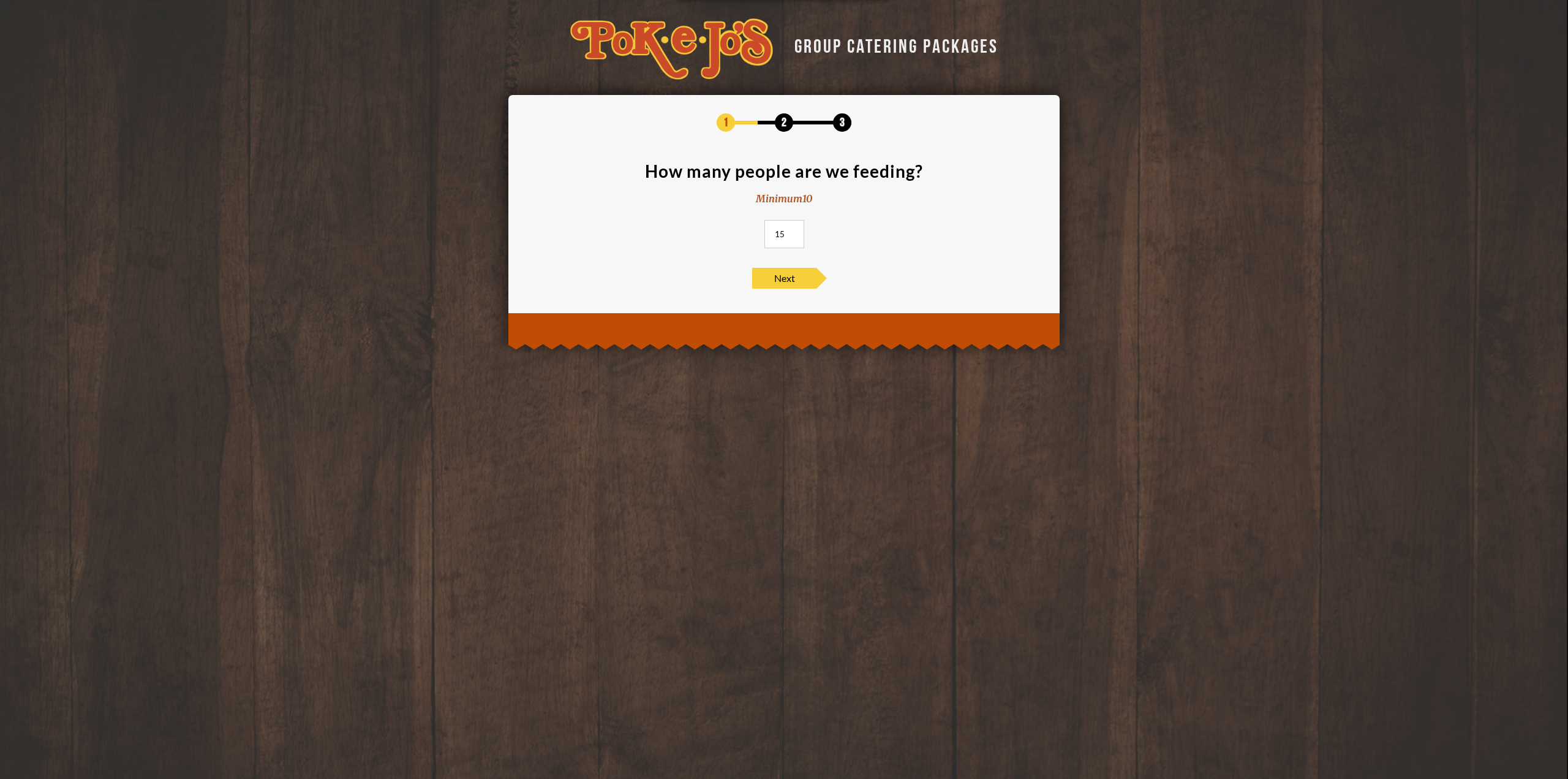
click at [793, 230] on input "15" at bounding box center [784, 234] width 40 height 28
click at [767, 272] on span "Next" at bounding box center [785, 278] width 64 height 21
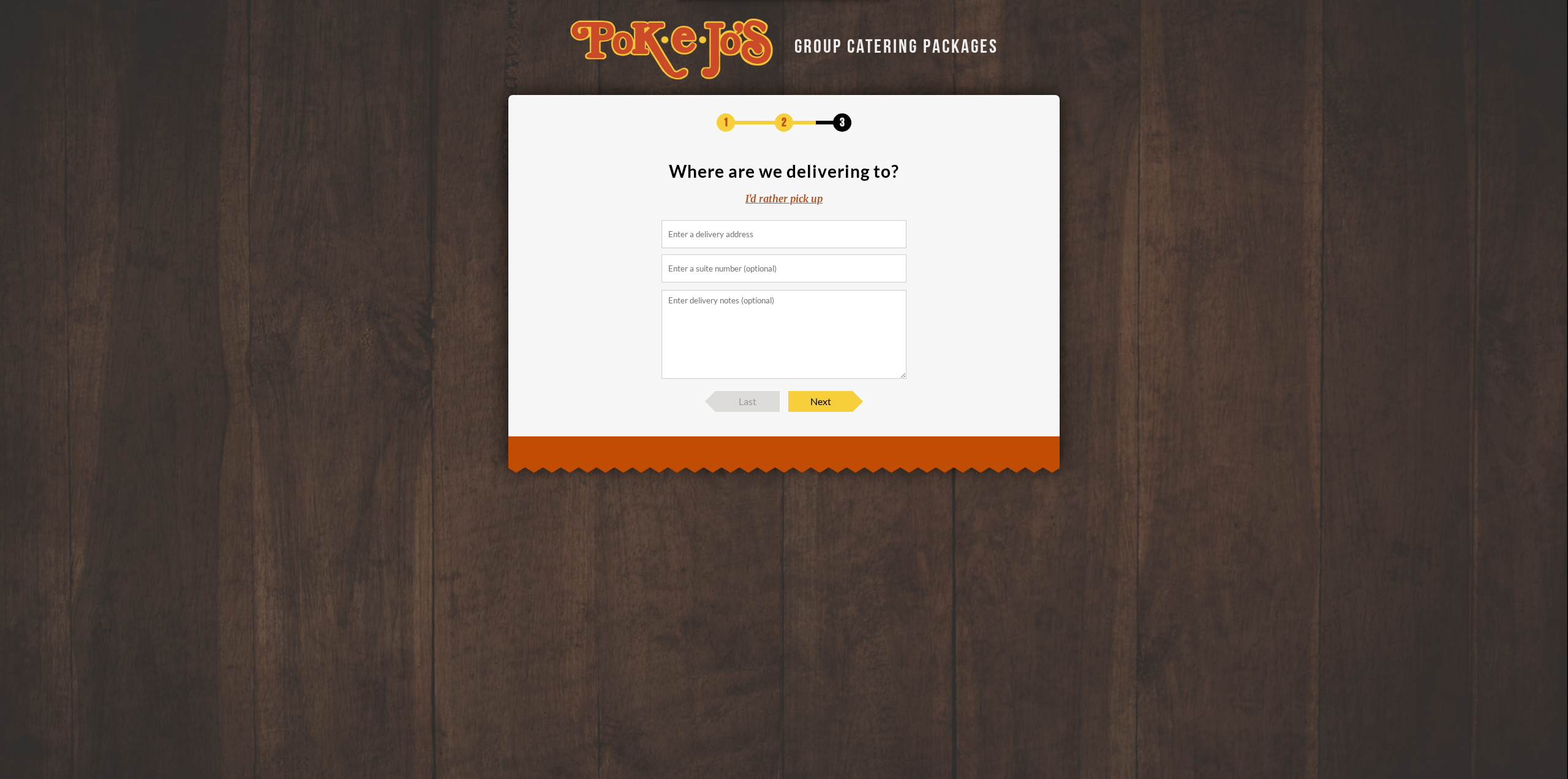
click at [763, 238] on input at bounding box center [783, 234] width 245 height 28
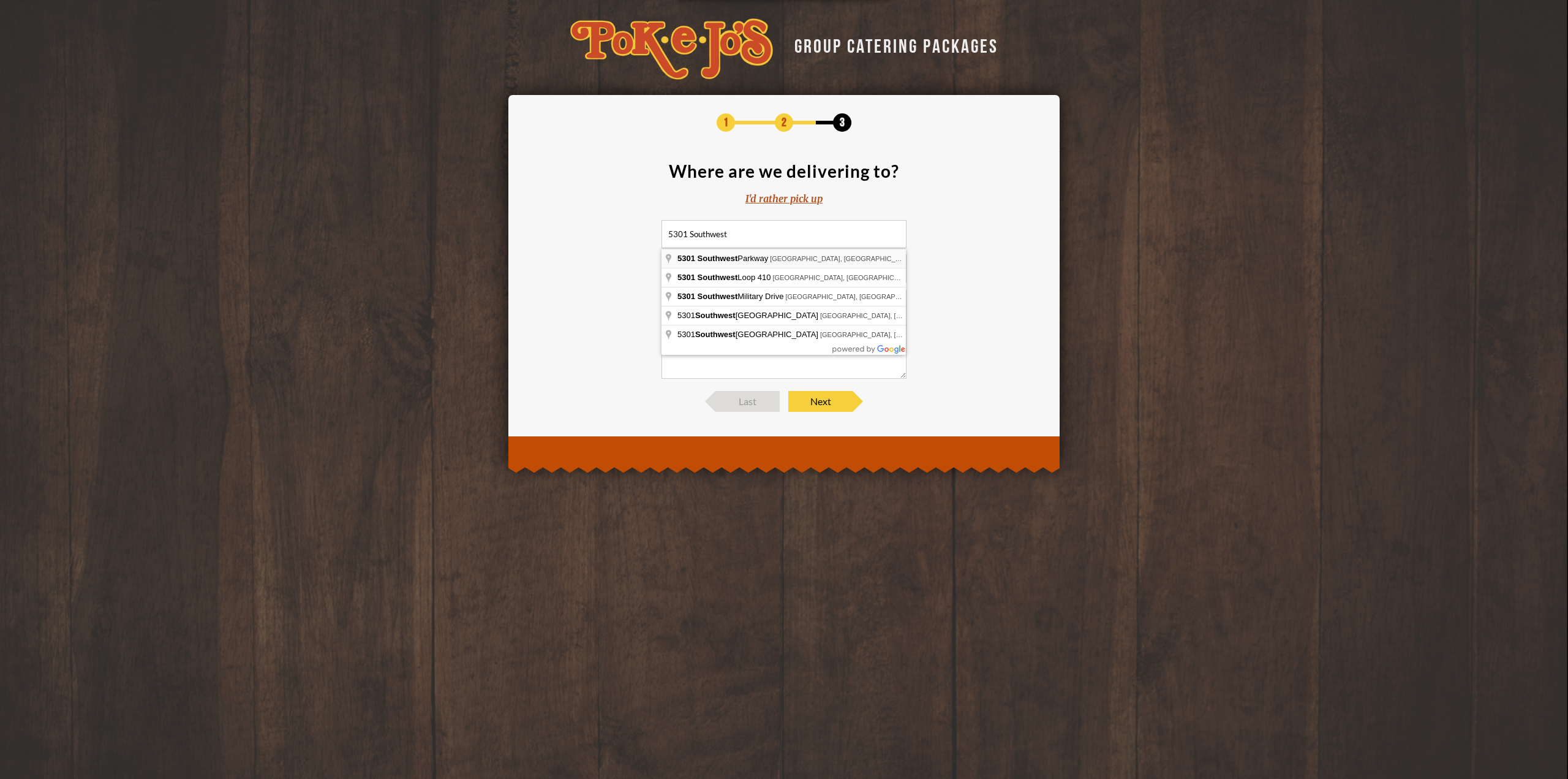
type input "[STREET_ADDRESS]"
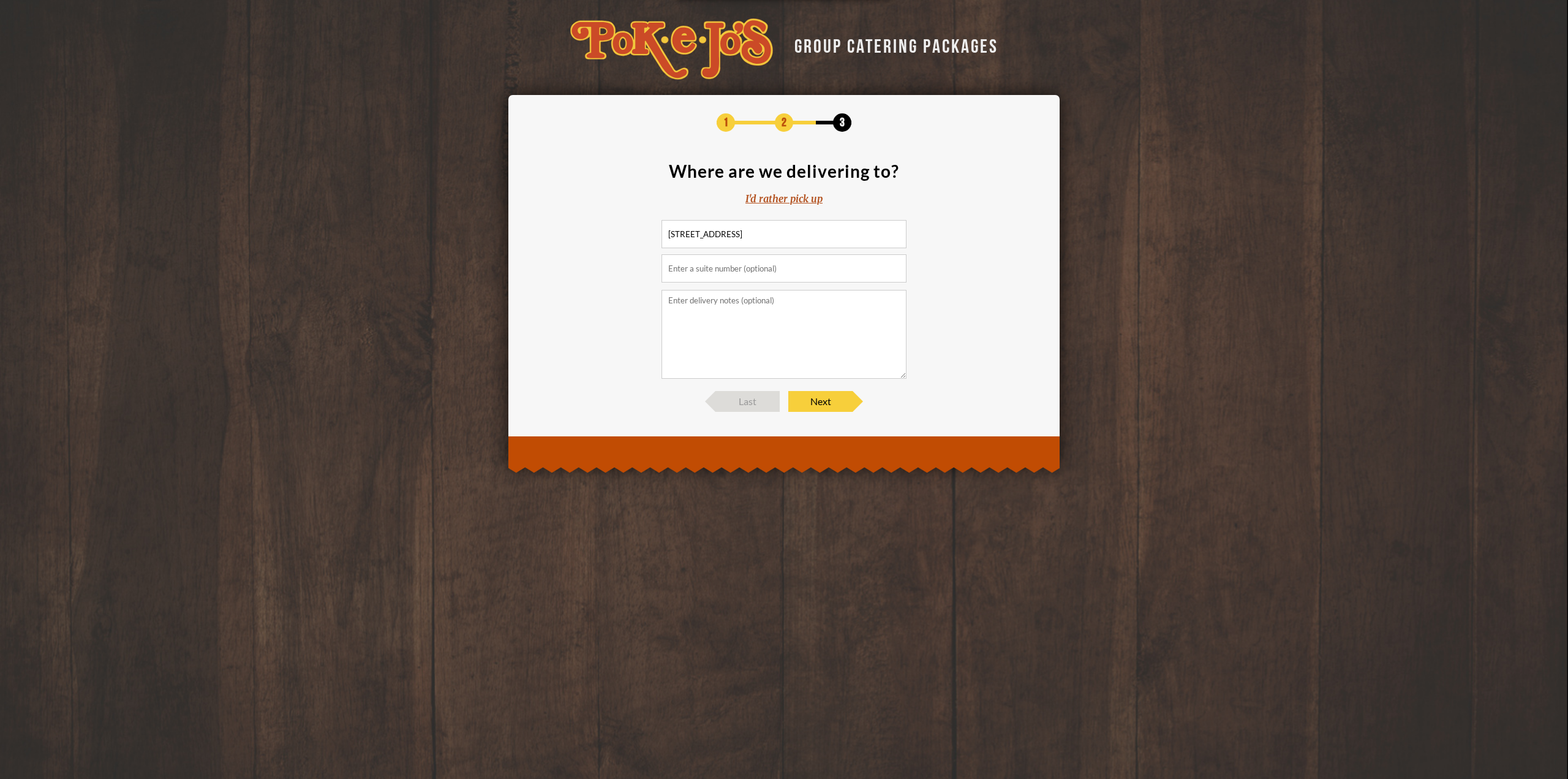
click at [759, 269] on input "text" at bounding box center [783, 268] width 245 height 28
type input "Building 2, suite 200"
type textarea "Uplands 2. First blue building on the left"
click at [799, 399] on span "Next" at bounding box center [821, 401] width 64 height 21
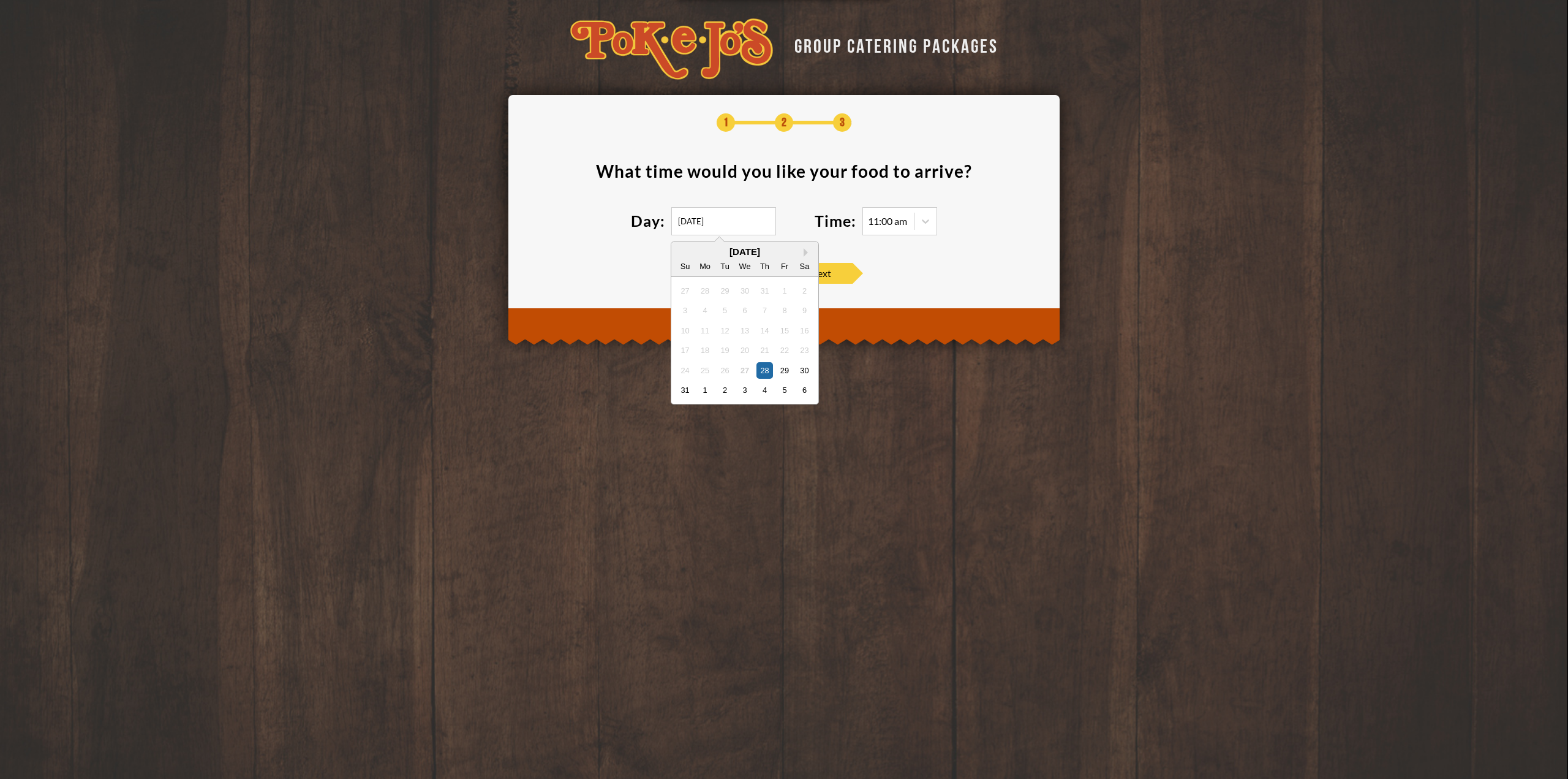
click at [751, 228] on input "[DATE]" at bounding box center [724, 221] width 105 height 28
click at [744, 386] on div "3" at bounding box center [744, 390] width 17 height 17
type input "[DATE]"
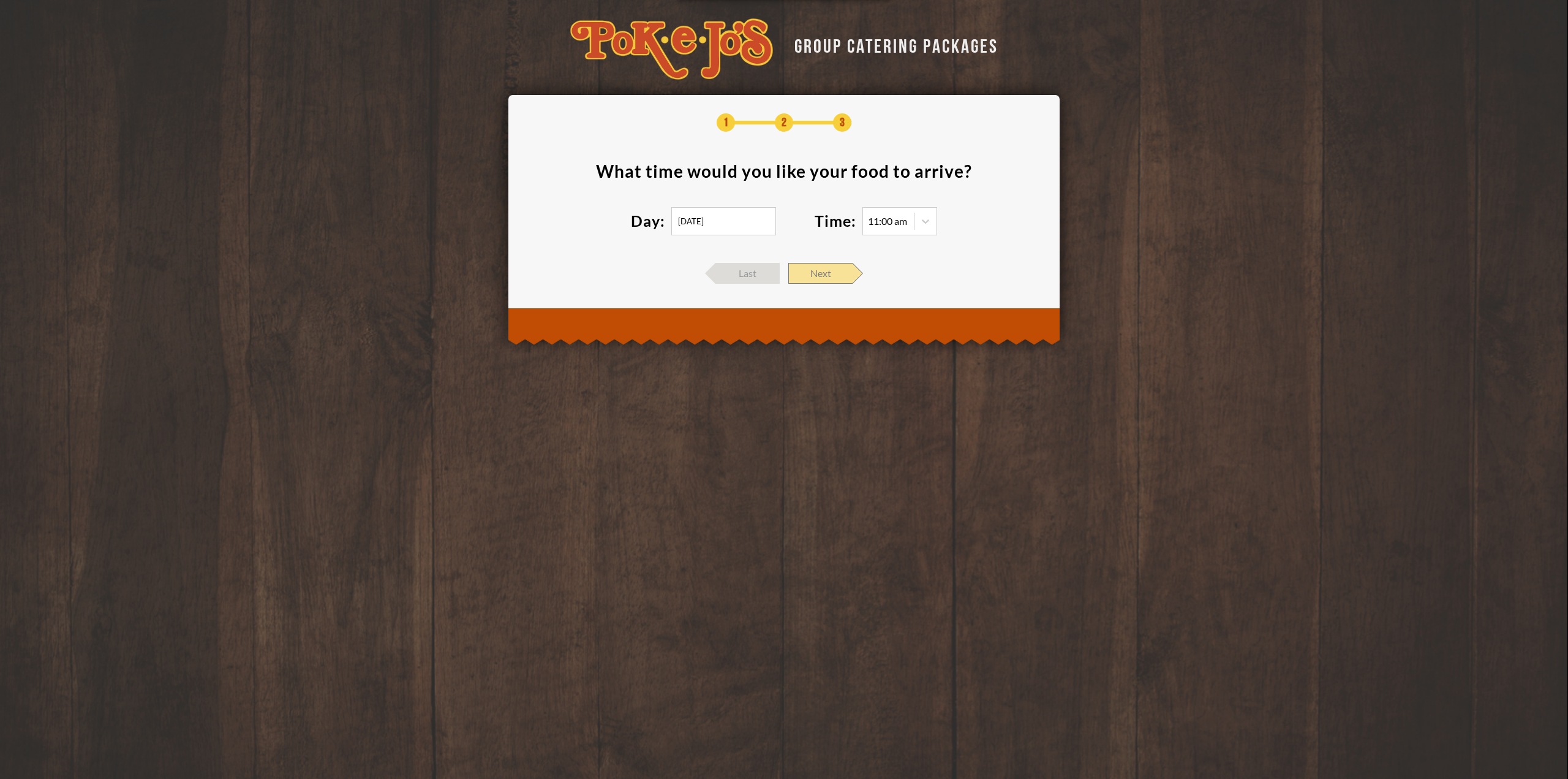
click at [821, 272] on span "Next" at bounding box center [821, 273] width 64 height 21
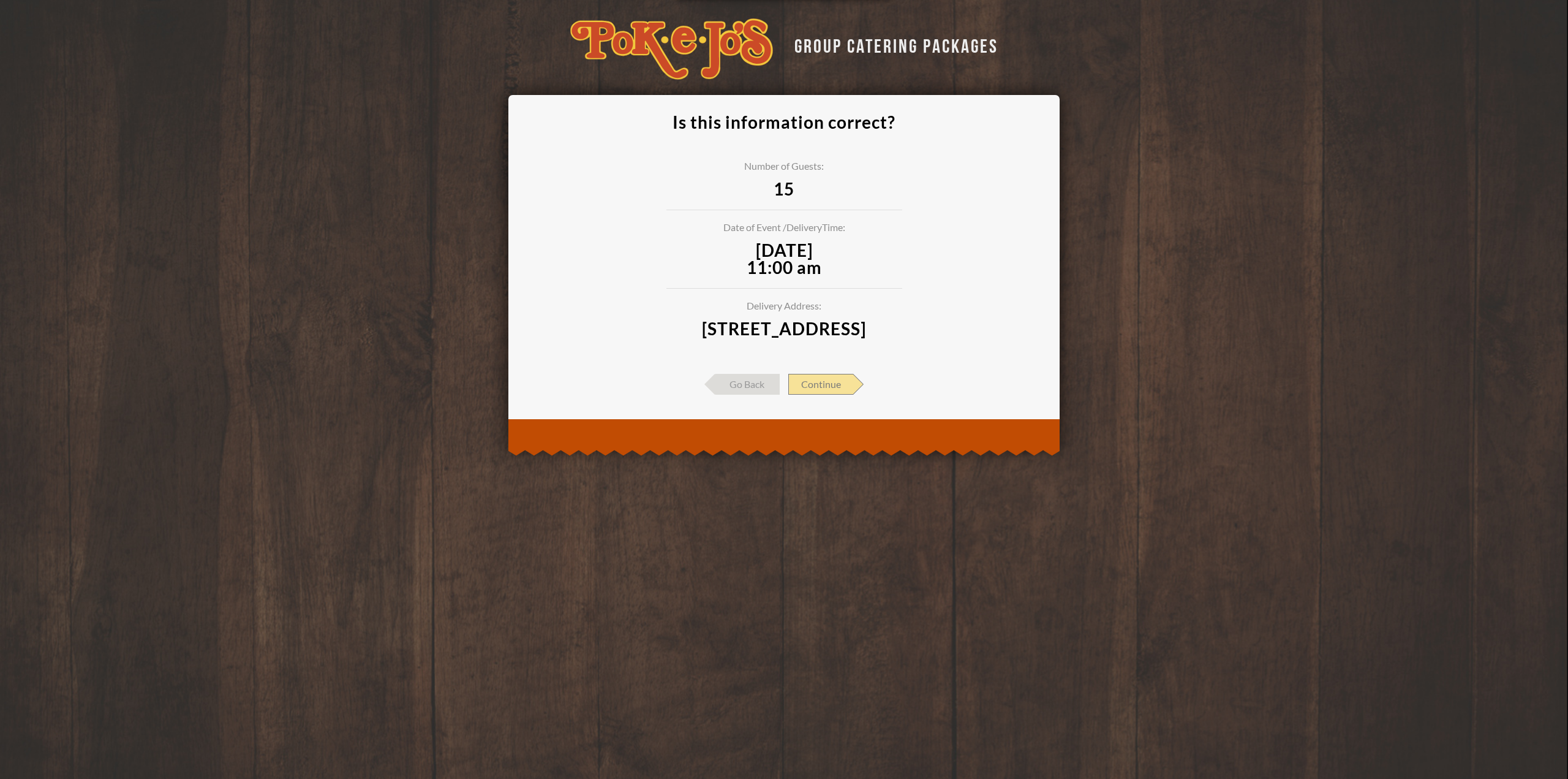
click at [842, 395] on span "Continue" at bounding box center [821, 384] width 65 height 21
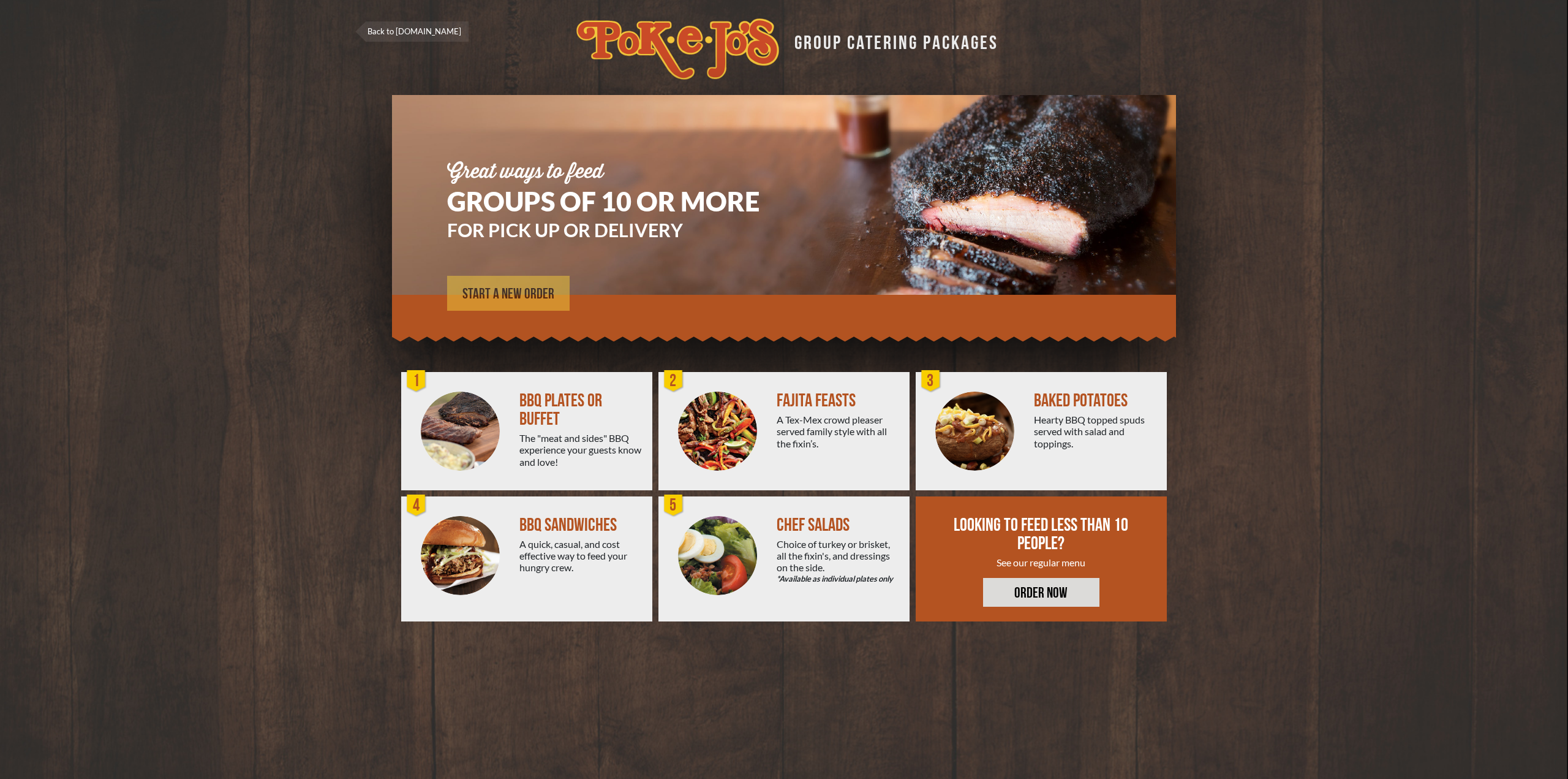
click at [513, 295] on span "START A NEW ORDER" at bounding box center [508, 294] width 92 height 15
click at [779, 435] on div "A Tex-Mex crowd pleaser served family style with all the fixin’s." at bounding box center [838, 431] width 123 height 36
click at [723, 450] on img at bounding box center [718, 431] width 79 height 79
click at [541, 293] on span "START A NEW ORDER" at bounding box center [508, 294] width 92 height 15
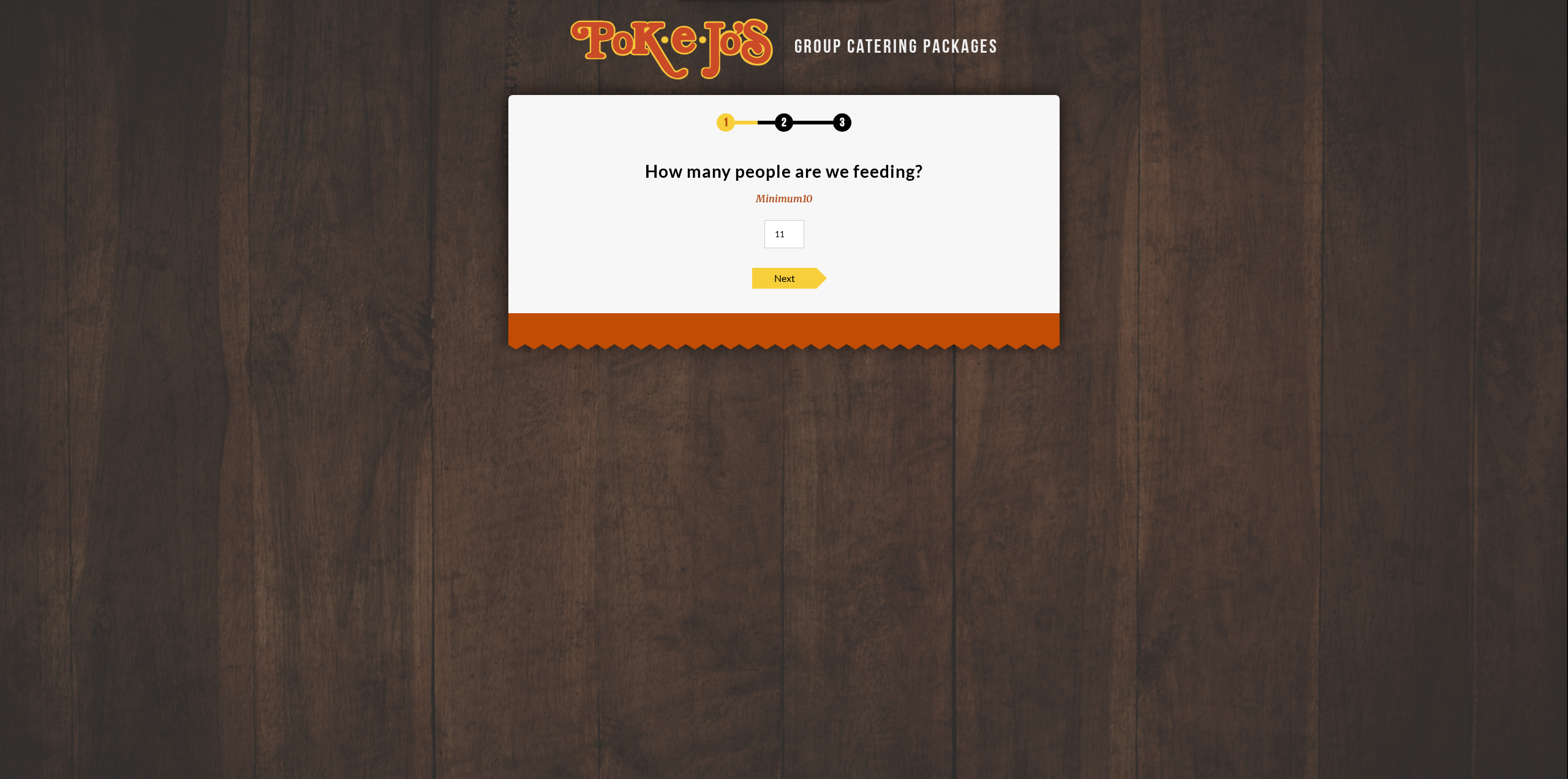
click at [791, 230] on input "11" at bounding box center [784, 234] width 40 height 28
click at [791, 230] on input "12" at bounding box center [784, 234] width 40 height 28
click at [791, 230] on input "13" at bounding box center [784, 234] width 40 height 28
click at [791, 230] on input "14" at bounding box center [784, 234] width 40 height 28
type input "15"
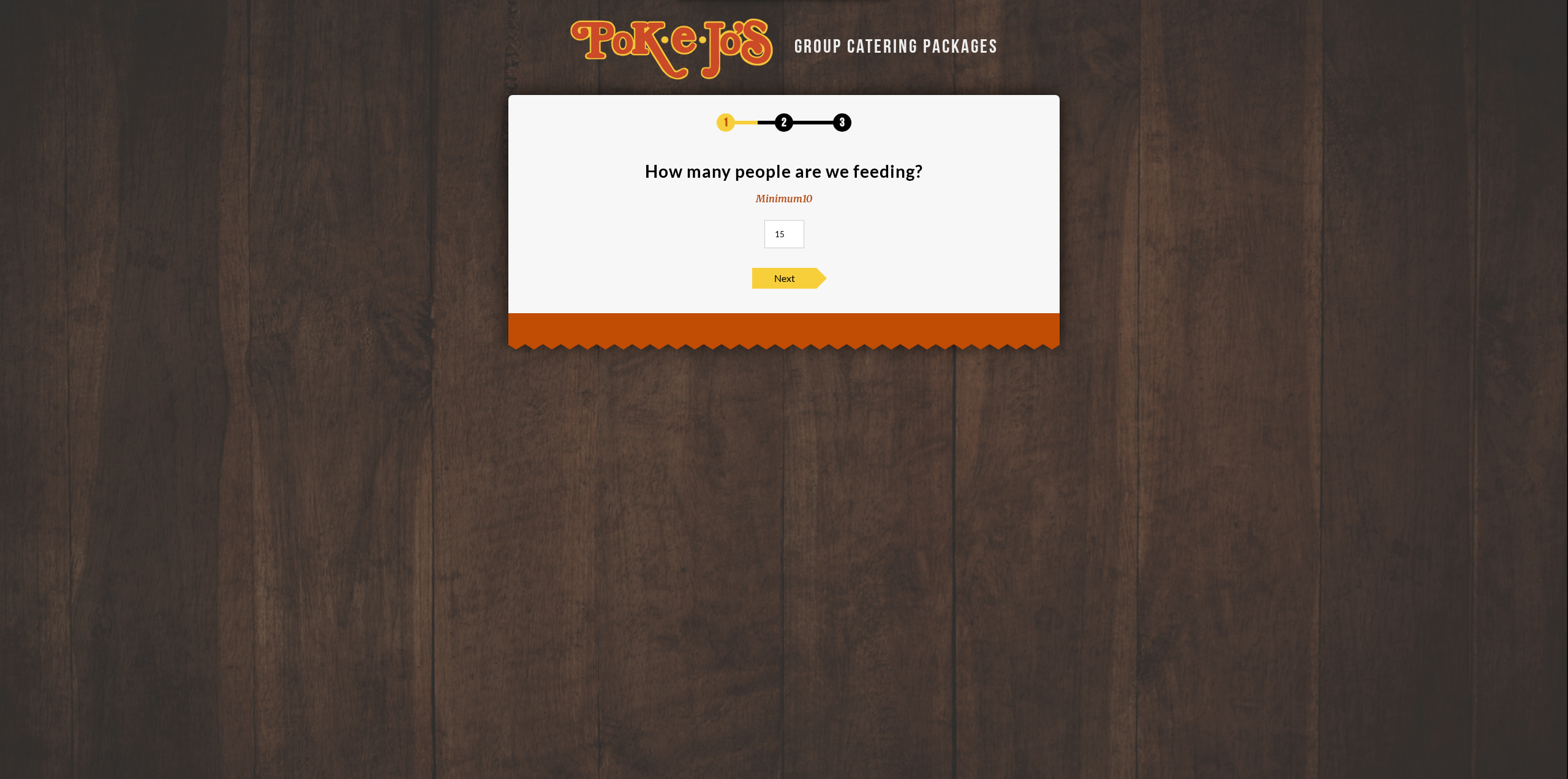
click at [791, 230] on input "15" at bounding box center [784, 234] width 40 height 28
click at [771, 278] on span "Next" at bounding box center [785, 278] width 64 height 21
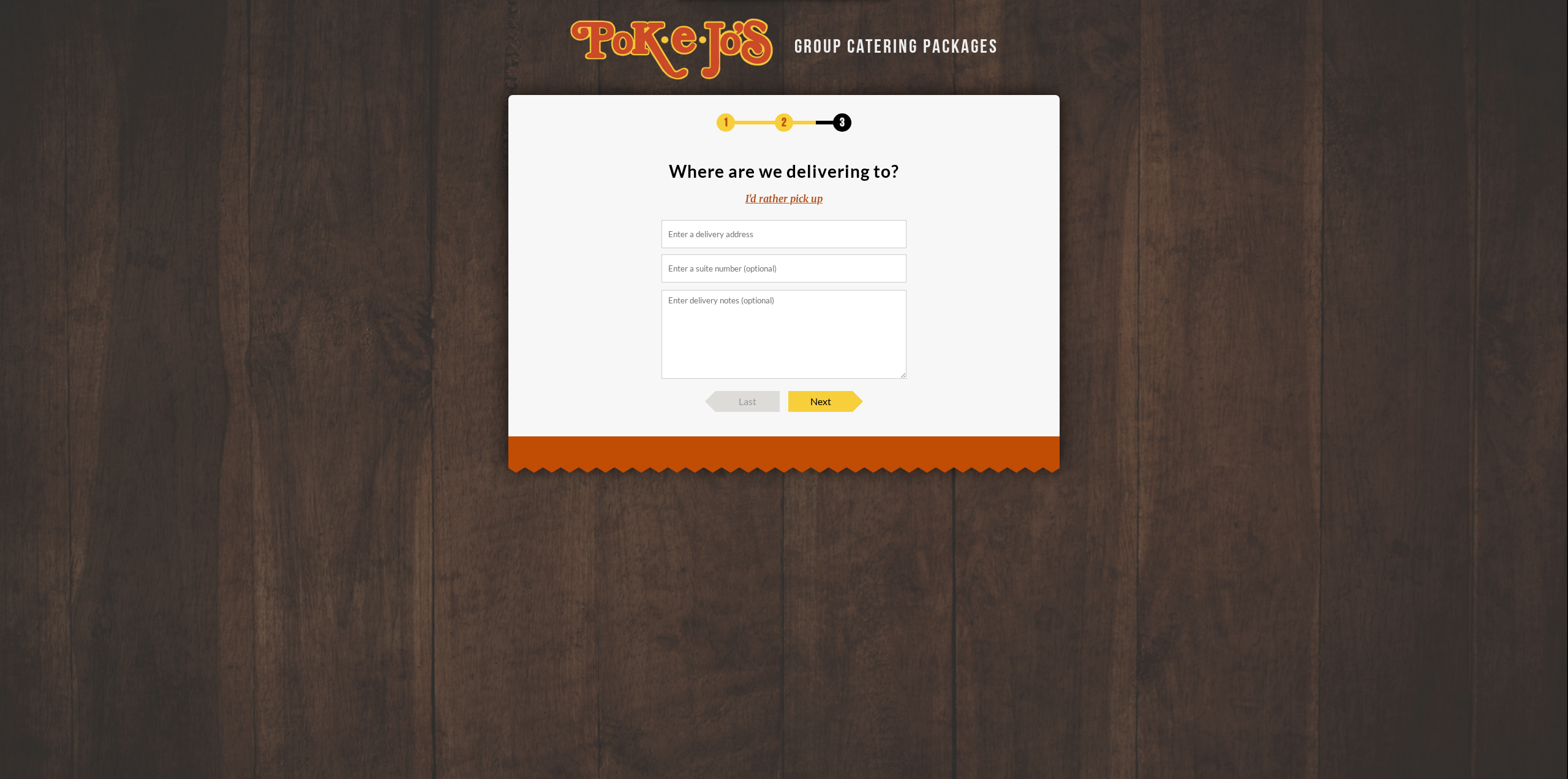
click at [746, 240] on input at bounding box center [783, 234] width 245 height 28
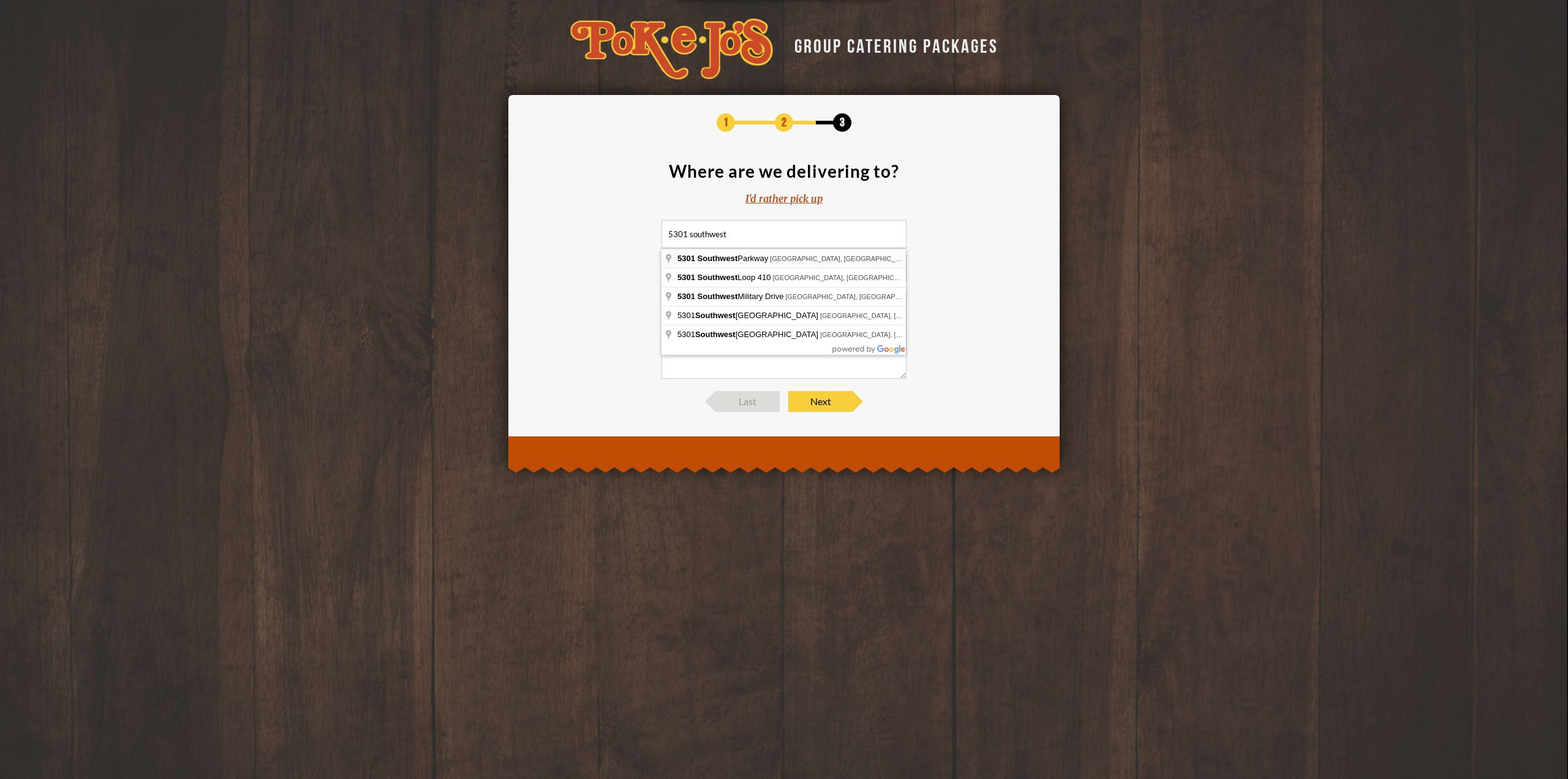
type input "[STREET_ADDRESS]"
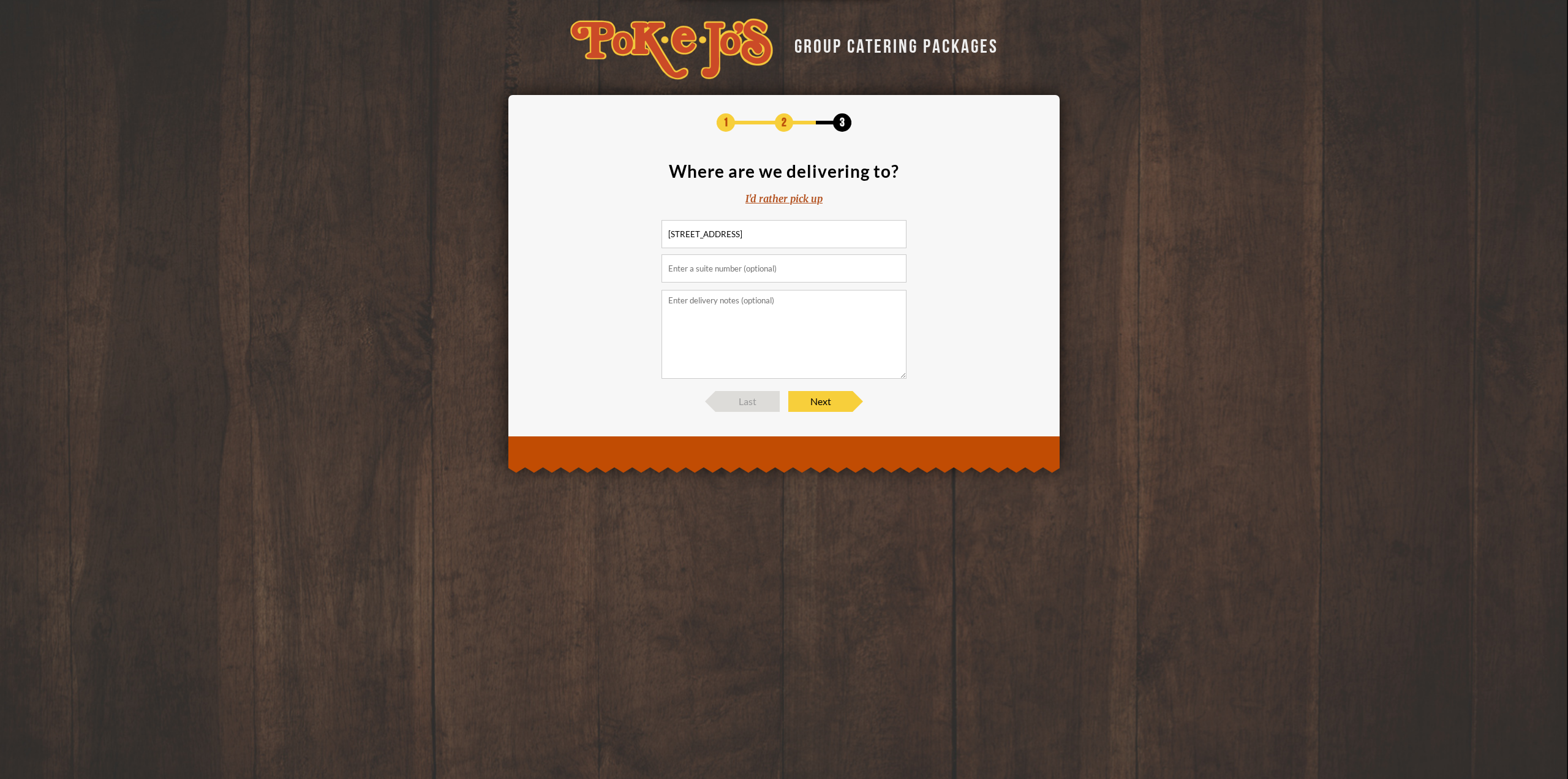
click at [820, 260] on input "text" at bounding box center [783, 268] width 245 height 28
type input "Building 2, Suite 200"
type textarea "Uplands 2, First blue building on the left"
click at [835, 406] on span "Next" at bounding box center [821, 401] width 64 height 21
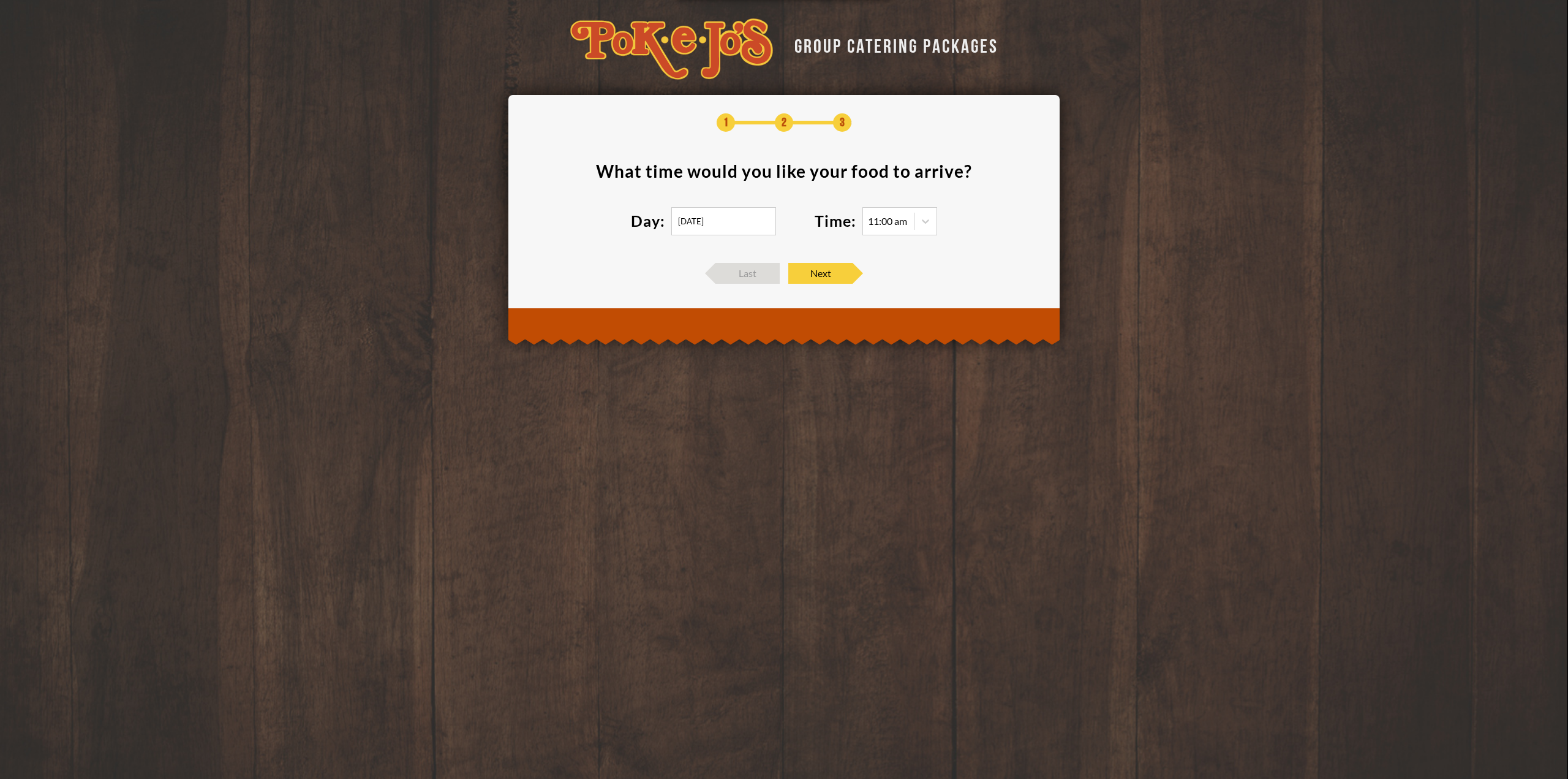
click at [726, 219] on input "08/28/2025" at bounding box center [724, 221] width 105 height 28
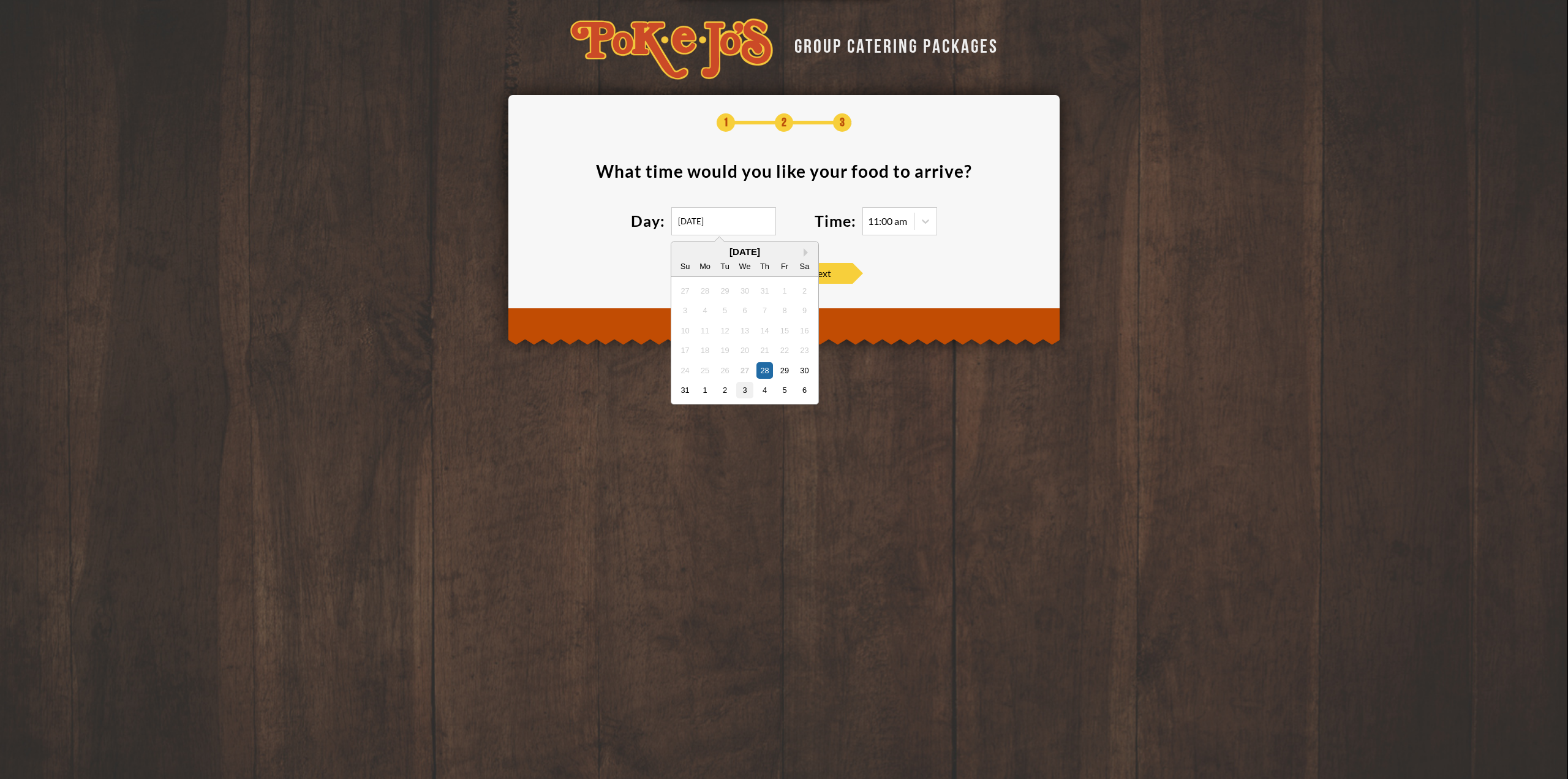
click at [747, 391] on div "3" at bounding box center [744, 390] width 17 height 17
type input "09/03/2025"
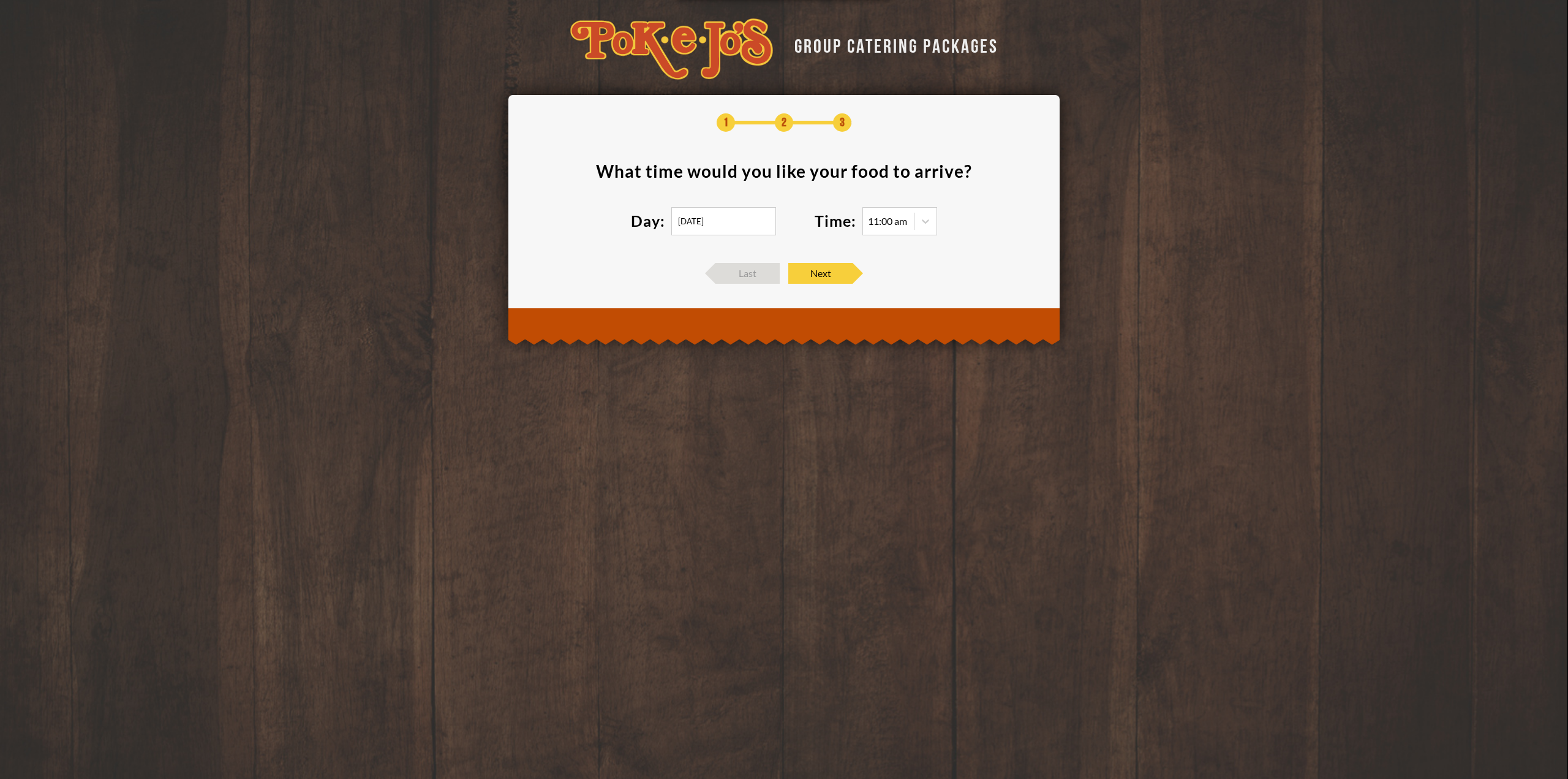
click at [907, 219] on div "11:00 am" at bounding box center [887, 221] width 39 height 10
click at [930, 215] on icon at bounding box center [926, 221] width 12 height 12
click at [888, 279] on div "12:00 pm" at bounding box center [900, 281] width 74 height 17
click at [895, 276] on footer "Last Next" at bounding box center [784, 273] width 514 height 21
click at [928, 211] on div at bounding box center [926, 221] width 22 height 22
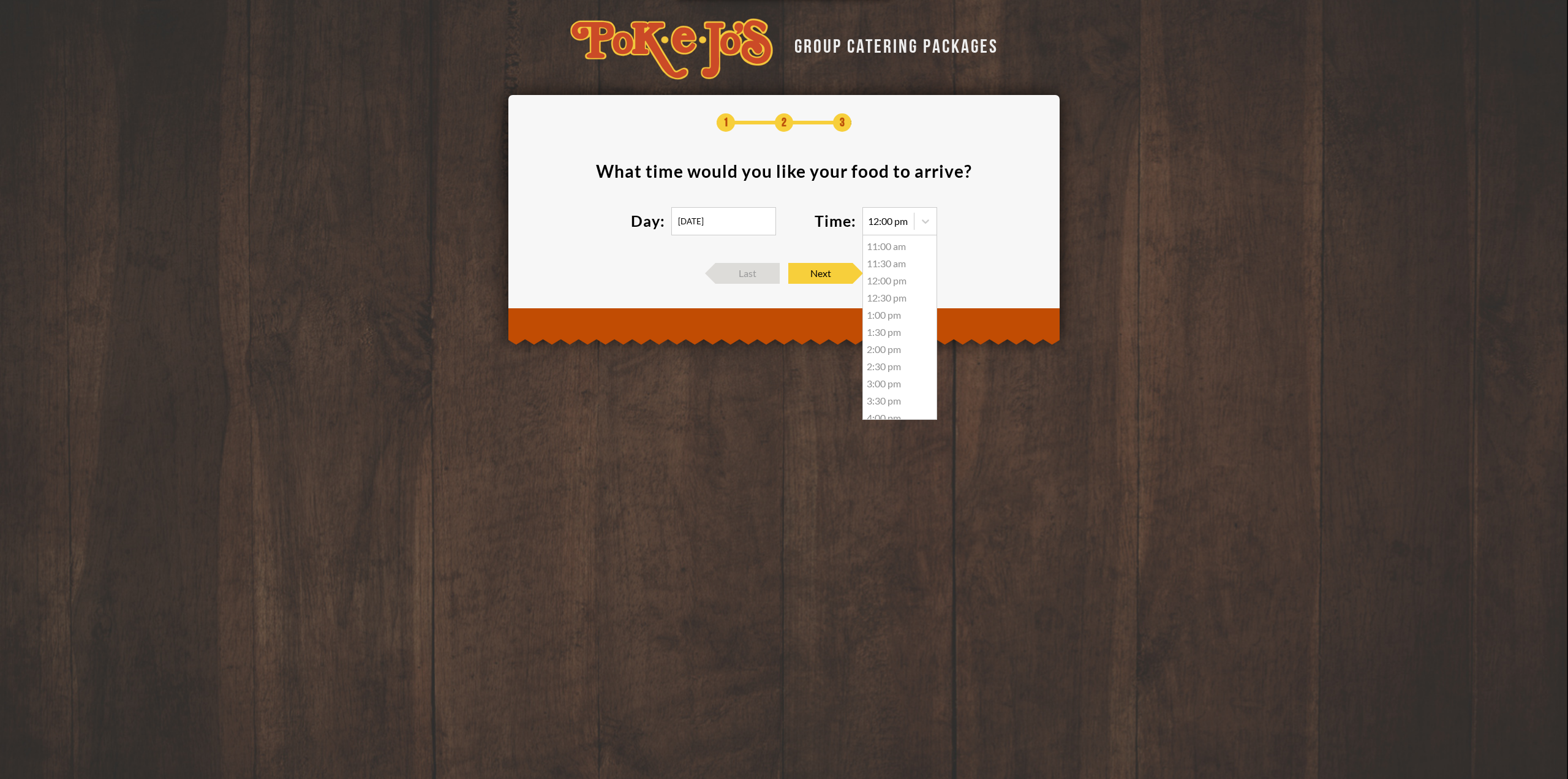
click at [966, 238] on section "What time would you like your food to arrive ? Day: 09/03/2025 Time: 12:00 pm 1…" at bounding box center [784, 207] width 514 height 89
click at [974, 180] on section "What time would you like your food to arrive ? Day: 09/03/2025 Time: 12:00 pm 1…" at bounding box center [784, 207] width 514 height 89
click at [887, 280] on div "12:00 pm" at bounding box center [900, 281] width 74 height 17
click at [832, 269] on span "Next" at bounding box center [821, 273] width 64 height 21
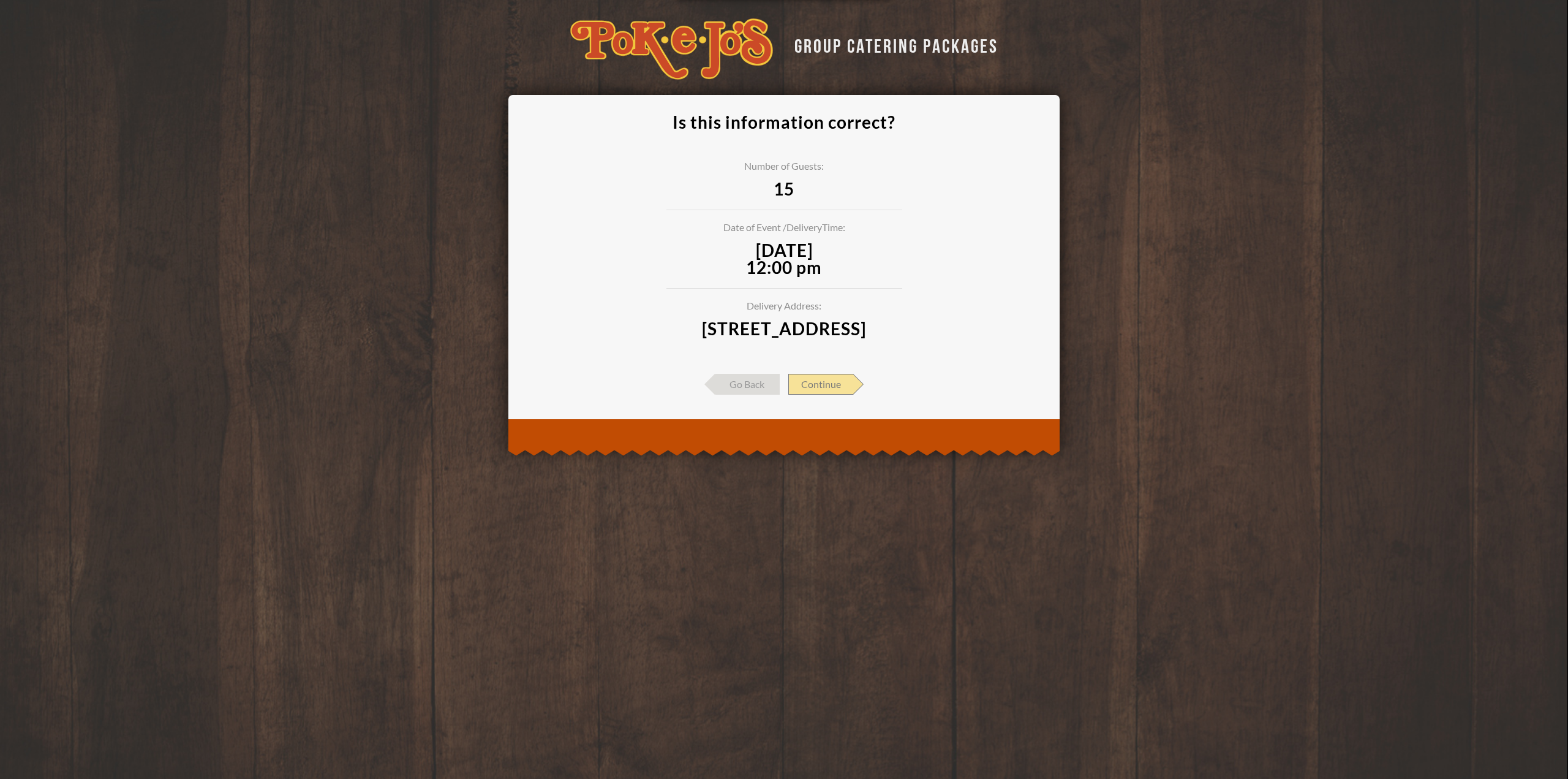
click at [834, 395] on span "Continue" at bounding box center [821, 384] width 65 height 21
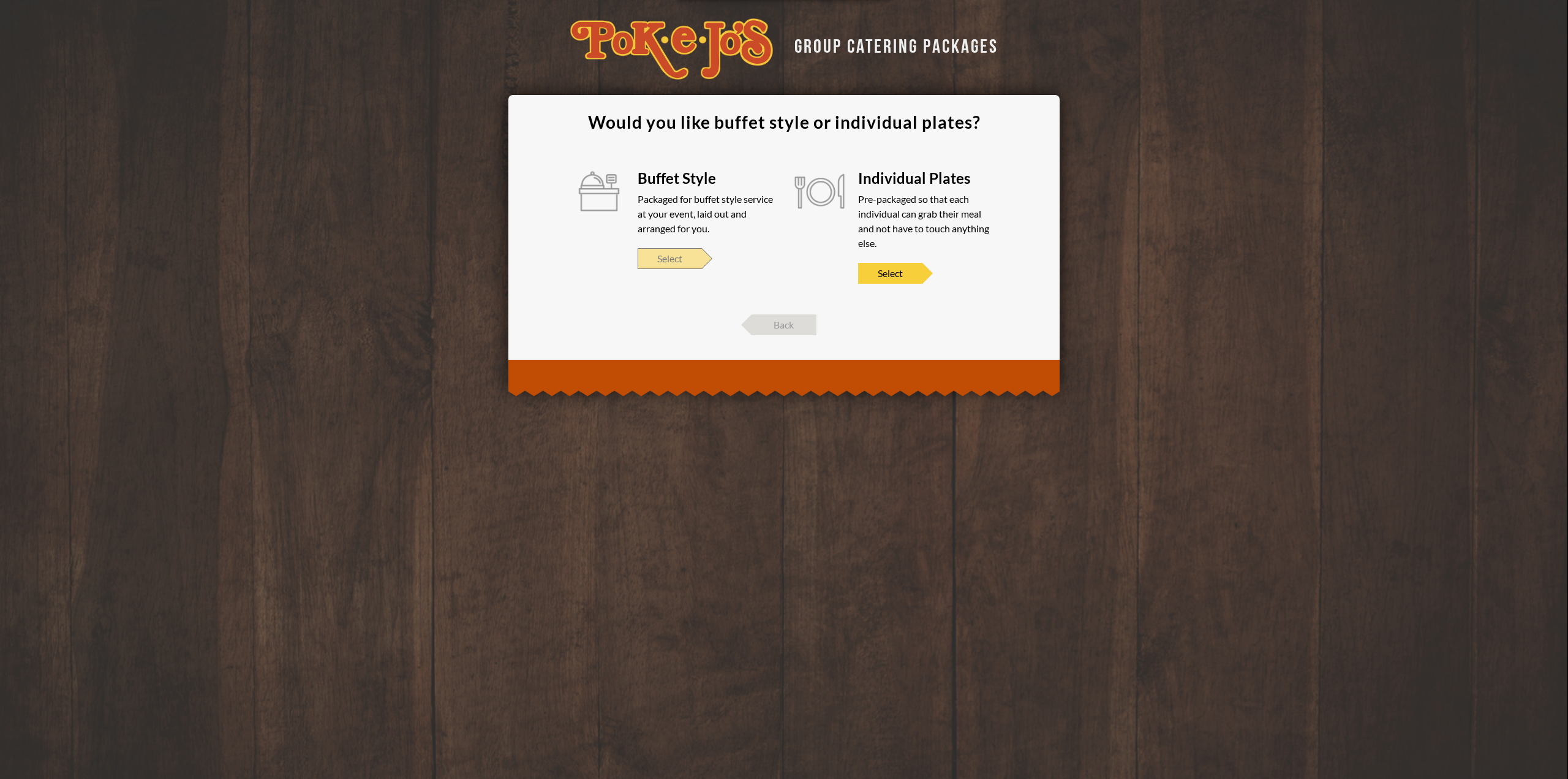
click at [689, 252] on span "Select" at bounding box center [670, 258] width 64 height 21
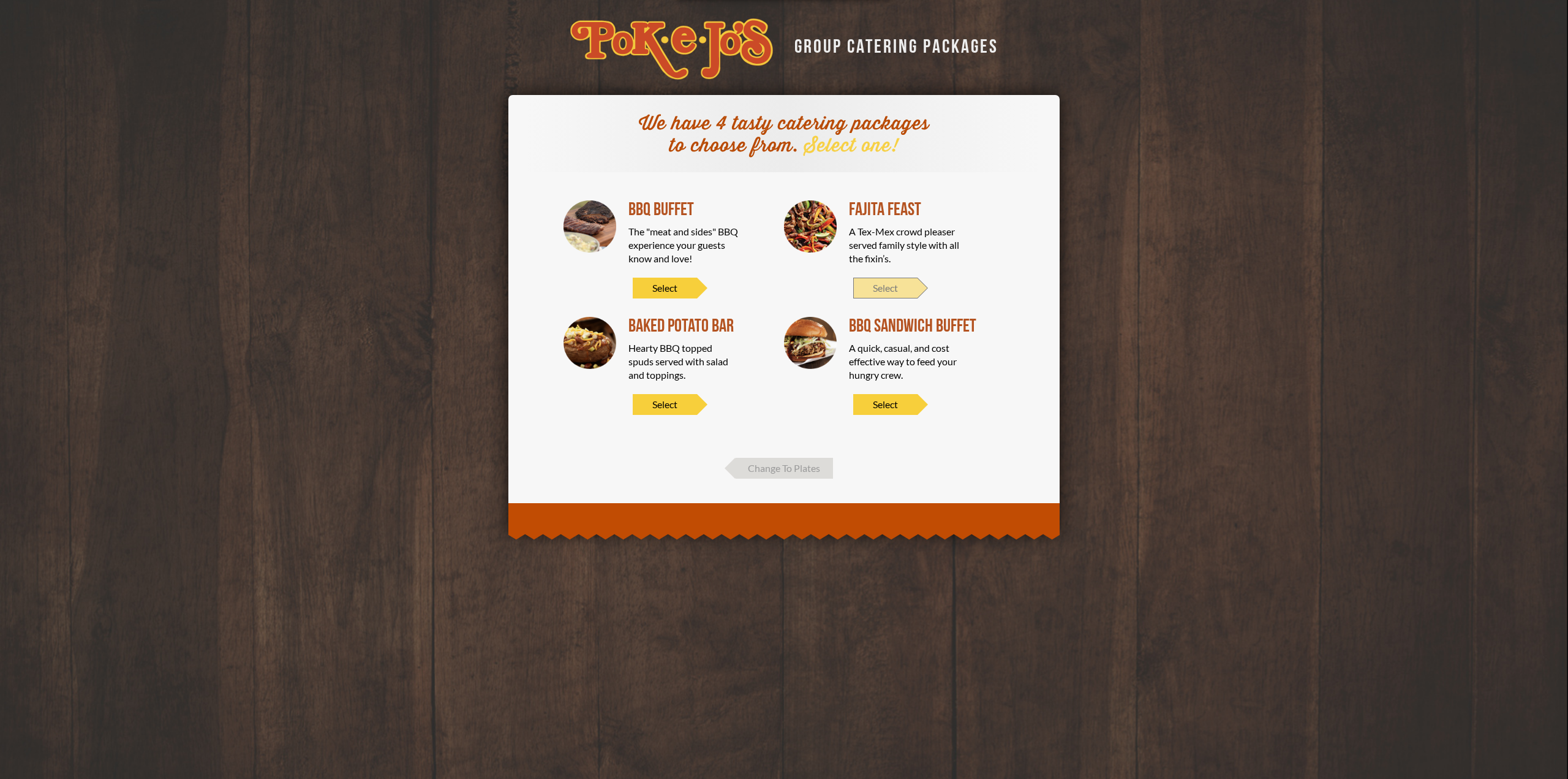
click at [881, 287] on span "Select" at bounding box center [885, 288] width 64 height 21
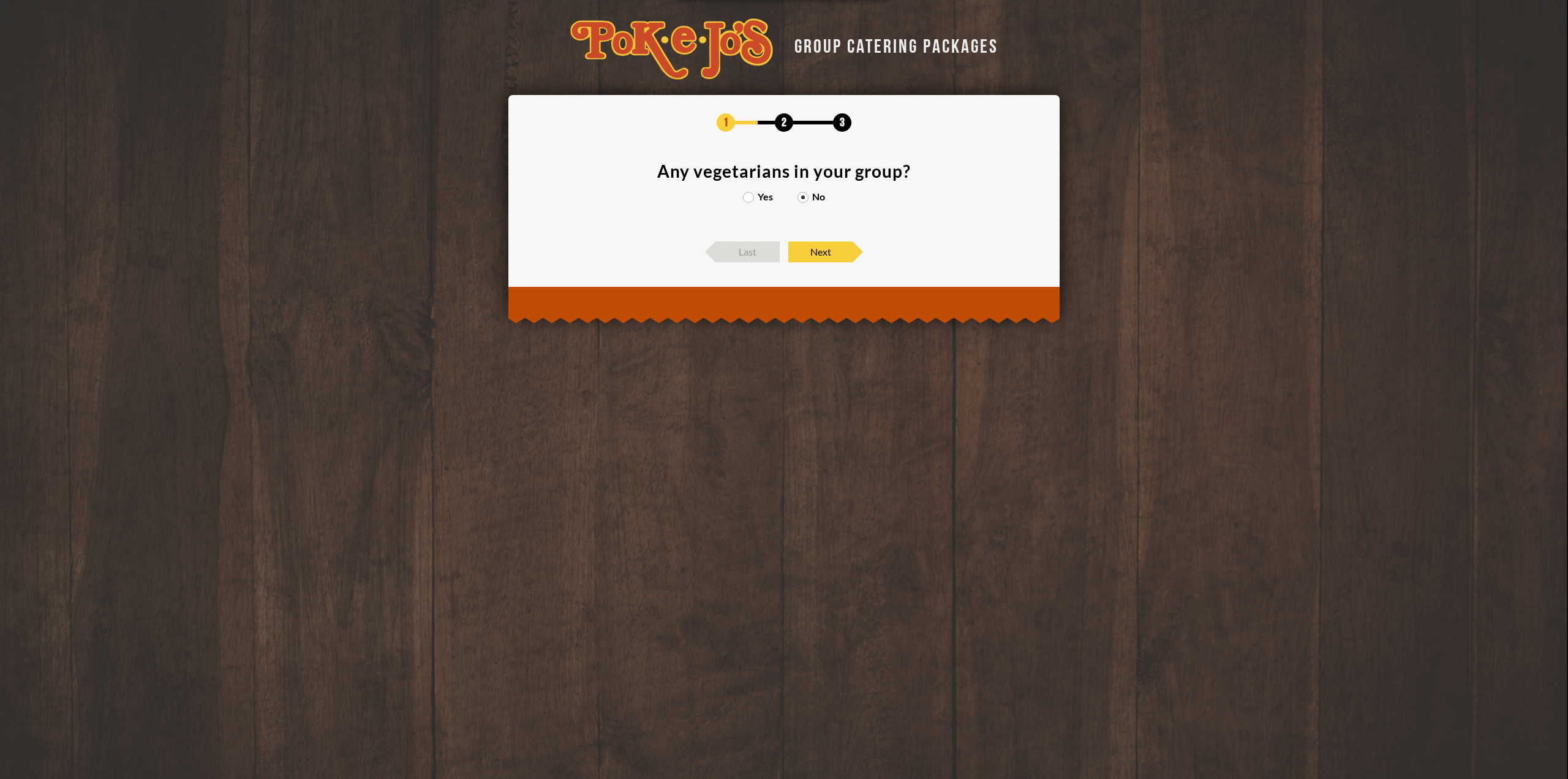
click at [752, 198] on label "Yes" at bounding box center [758, 197] width 30 height 10
click at [0, 0] on input "Yes" at bounding box center [0, 0] width 0 height 0
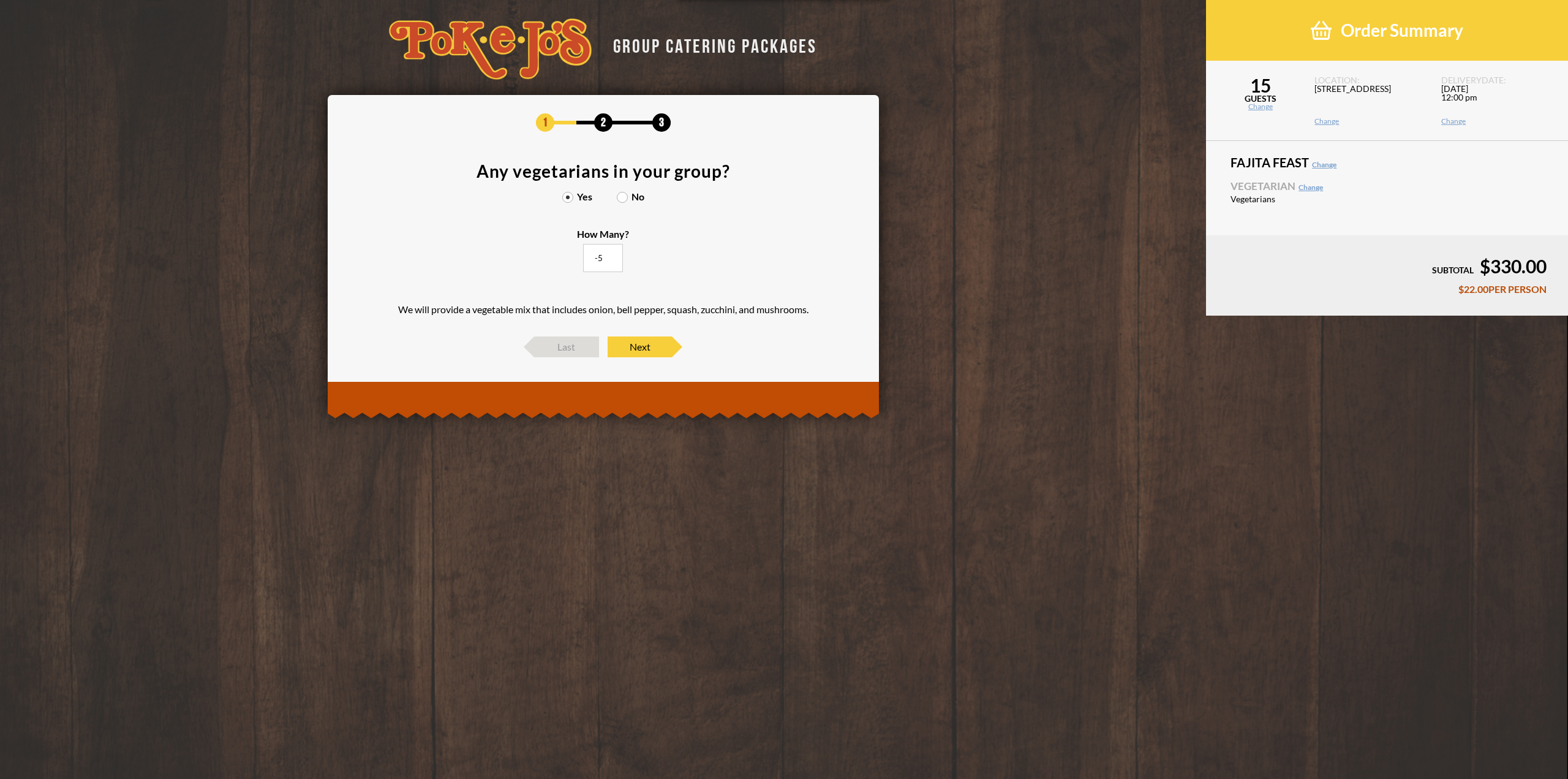
drag, startPoint x: 607, startPoint y: 261, endPoint x: 580, endPoint y: 260, distance: 27.0
click at [583, 260] on input "-5" at bounding box center [603, 258] width 40 height 28
drag, startPoint x: 602, startPoint y: 256, endPoint x: 581, endPoint y: 258, distance: 21.1
click at [581, 258] on label "How Many? -5" at bounding box center [603, 252] width 52 height 44
type input "4"
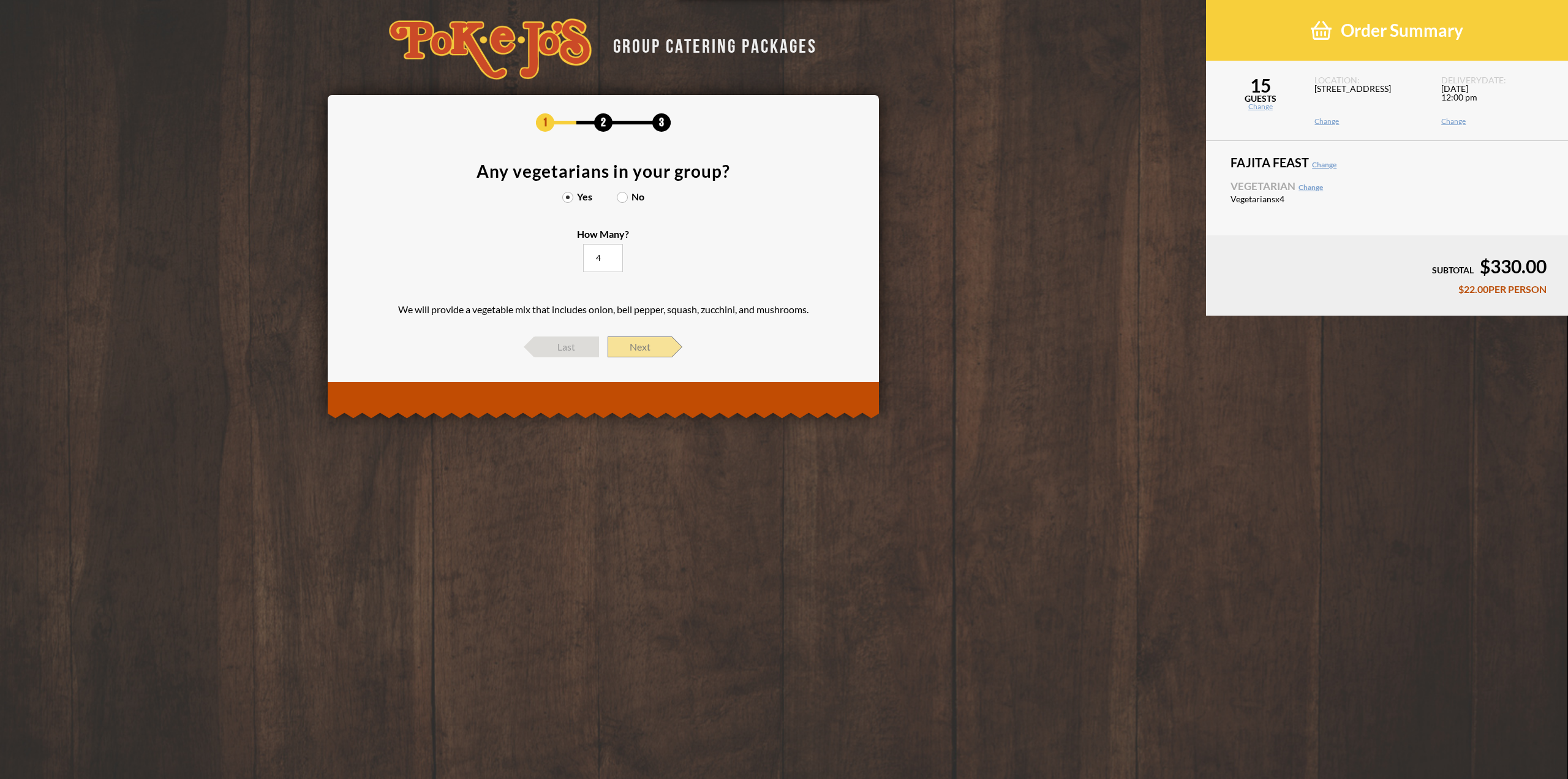
click at [653, 352] on span "Next" at bounding box center [640, 346] width 64 height 21
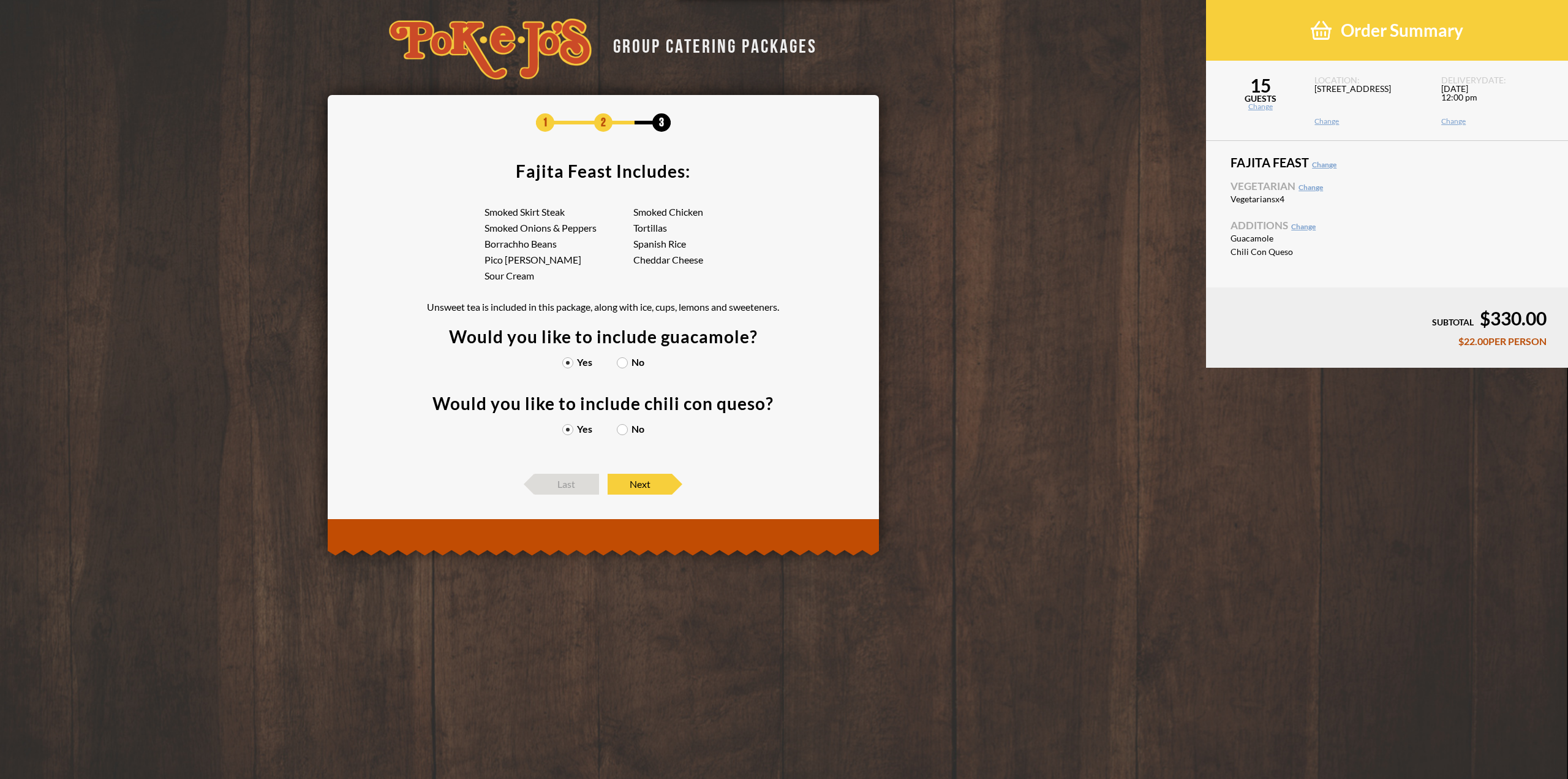
click at [619, 360] on label "No" at bounding box center [630, 362] width 27 height 10
click at [0, 0] on input "No" at bounding box center [0, 0] width 0 height 0
click at [622, 431] on label "No" at bounding box center [630, 429] width 27 height 10
click at [0, 0] on input "No" at bounding box center [0, 0] width 0 height 0
click at [653, 486] on span "Next" at bounding box center [640, 484] width 64 height 21
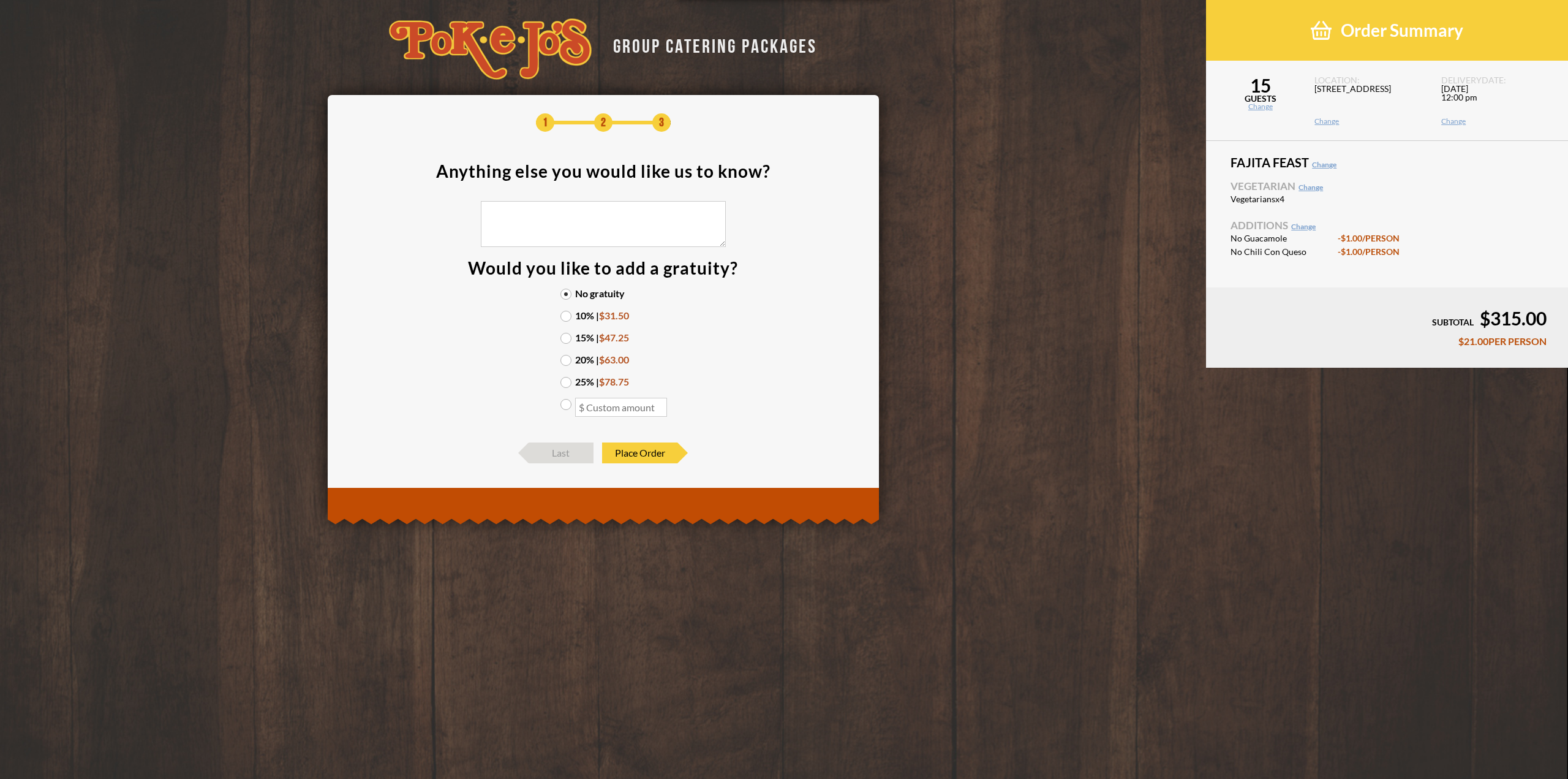
click at [567, 318] on label "10% | $31.50" at bounding box center [604, 315] width 86 height 10
click at [0, 0] on input "10% | $31.50" at bounding box center [0, 0] width 0 height 0
click at [580, 216] on textarea at bounding box center [603, 224] width 245 height 46
type textarea "Please label as Nick Bauer"
click at [658, 458] on span "Place Order" at bounding box center [640, 452] width 75 height 21
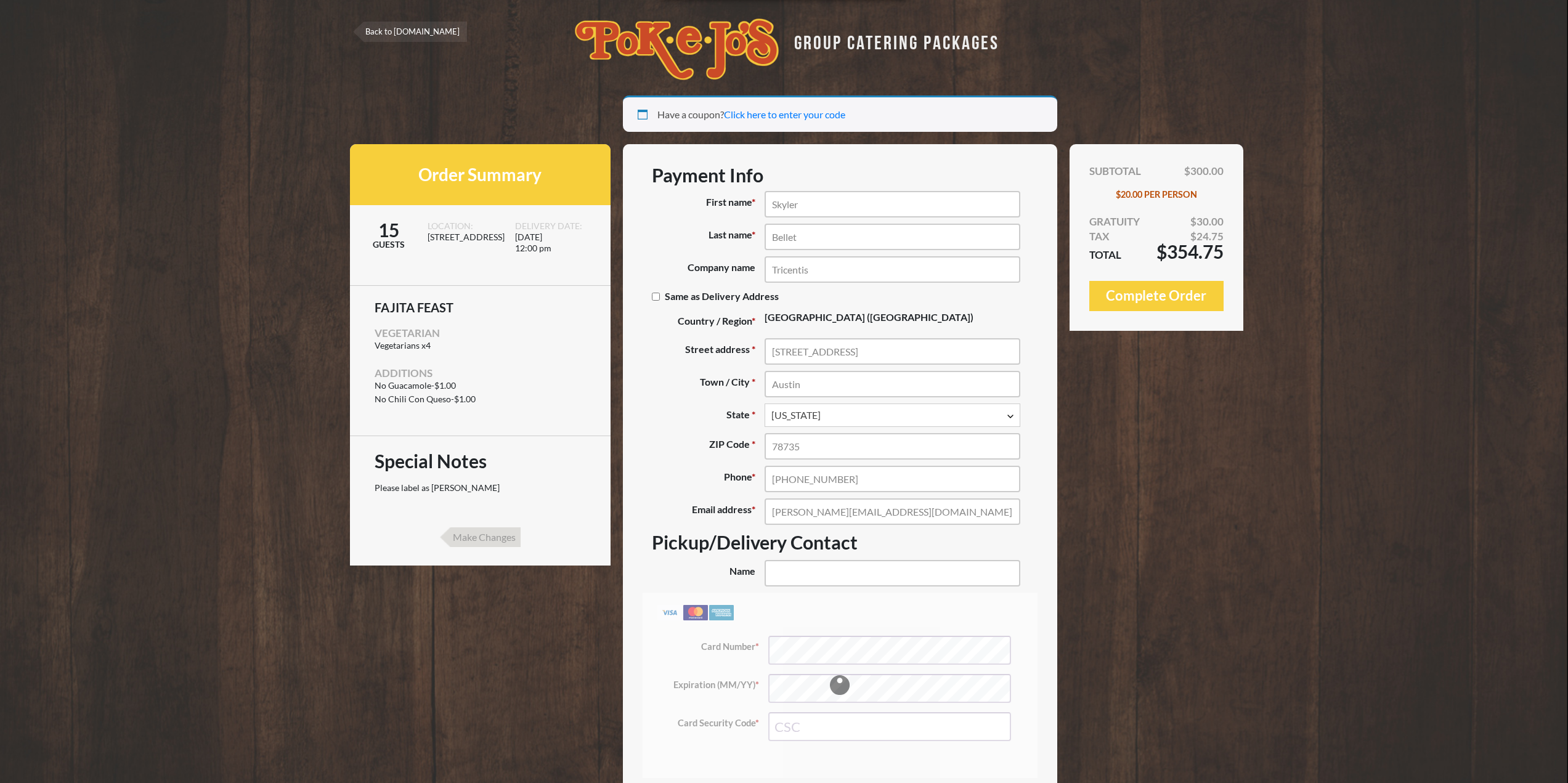
select select "[GEOGRAPHIC_DATA]"
click at [695, 296] on label "Same as Delivery Address (optional)" at bounding box center [720, 296] width 136 height 24
click at [660, 296] on input "Same as Delivery Address (optional)" at bounding box center [656, 297] width 8 height 8
checkbox input "true"
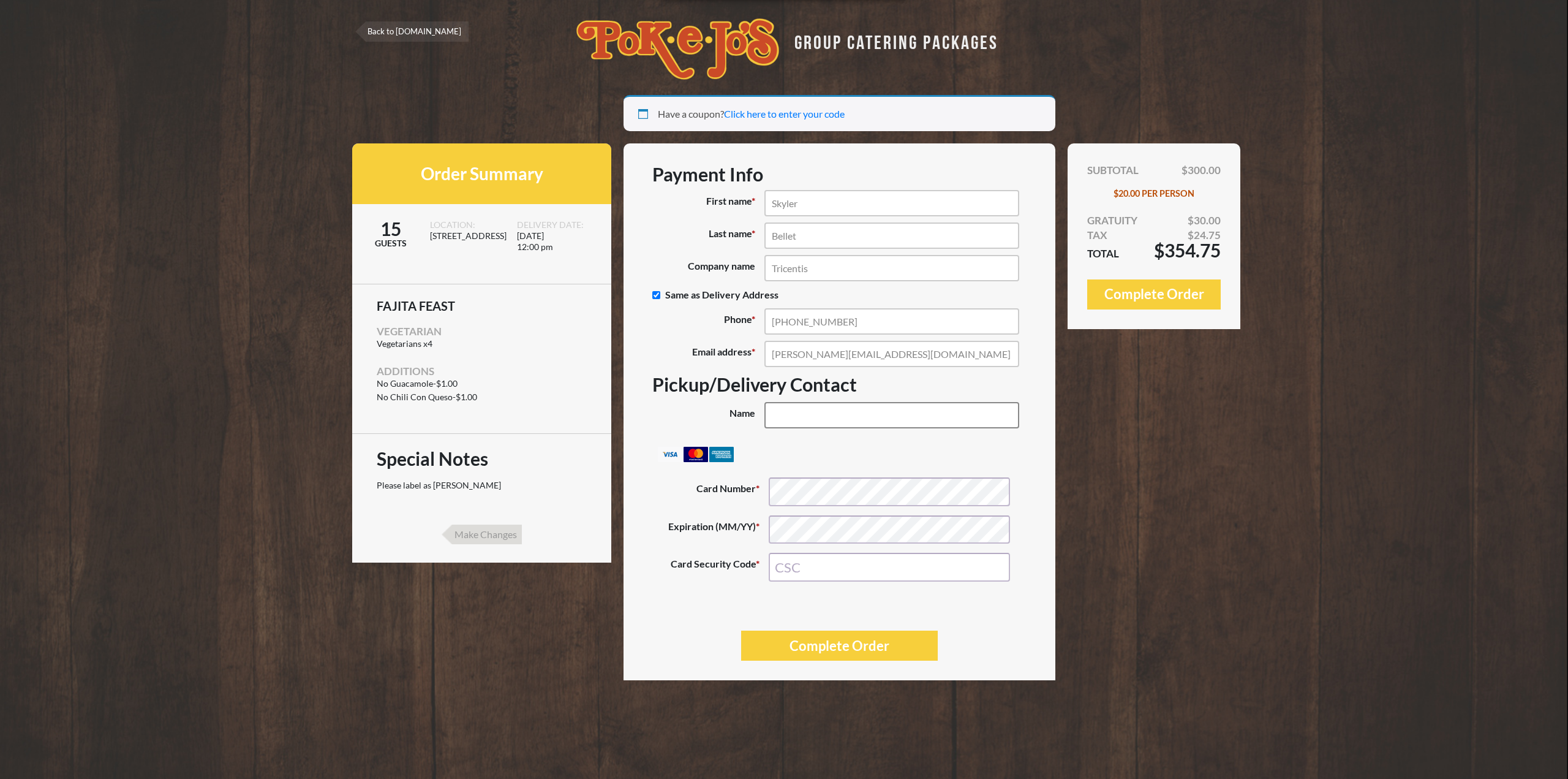
click at [817, 418] on input "Name (optional)" at bounding box center [891, 415] width 254 height 26
type input "Skyler Bellet/ Nick Bauer"
type input "449"
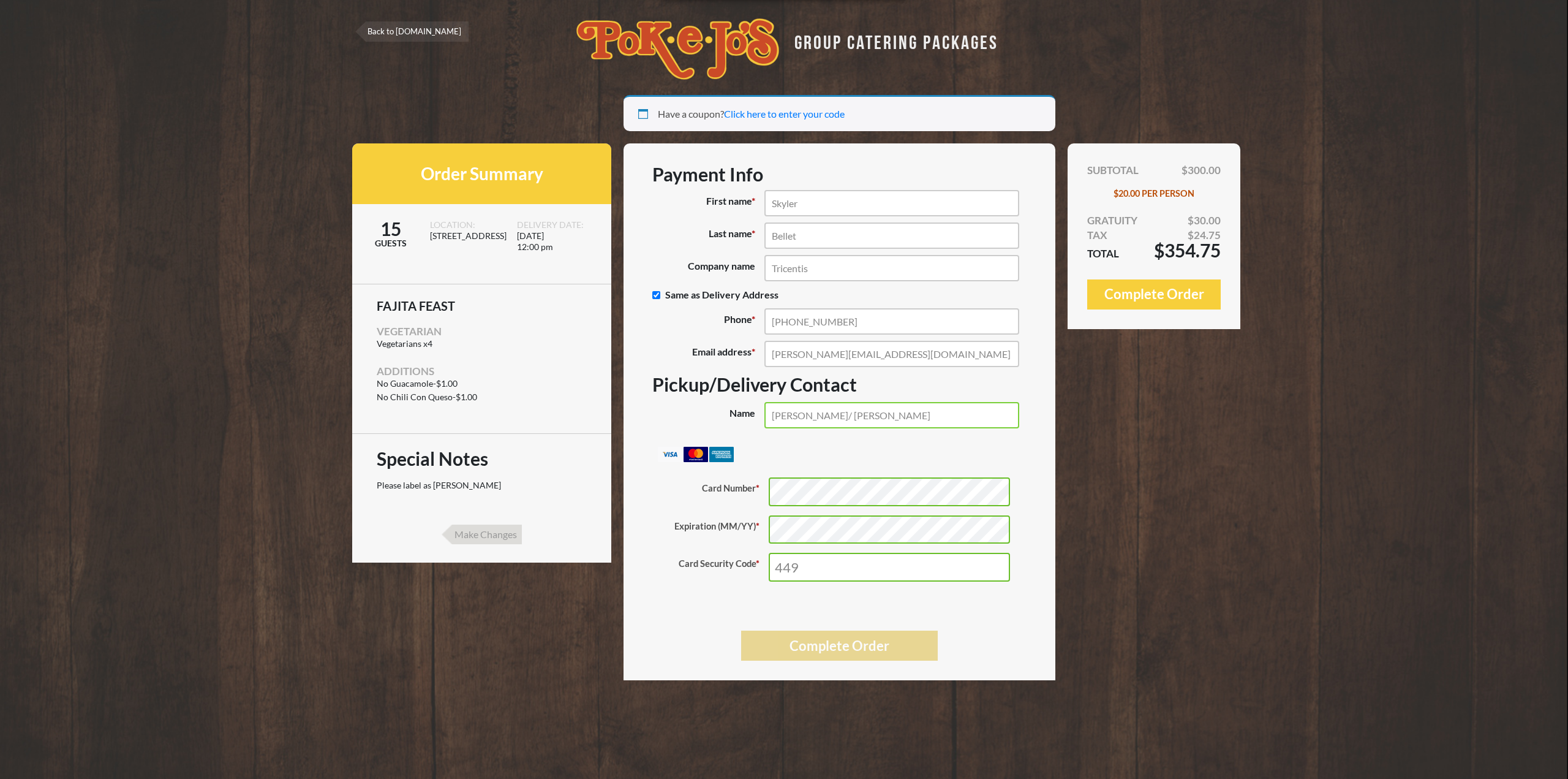
click at [798, 641] on button "Complete Order" at bounding box center [839, 645] width 197 height 30
